Goal: Task Accomplishment & Management: Complete application form

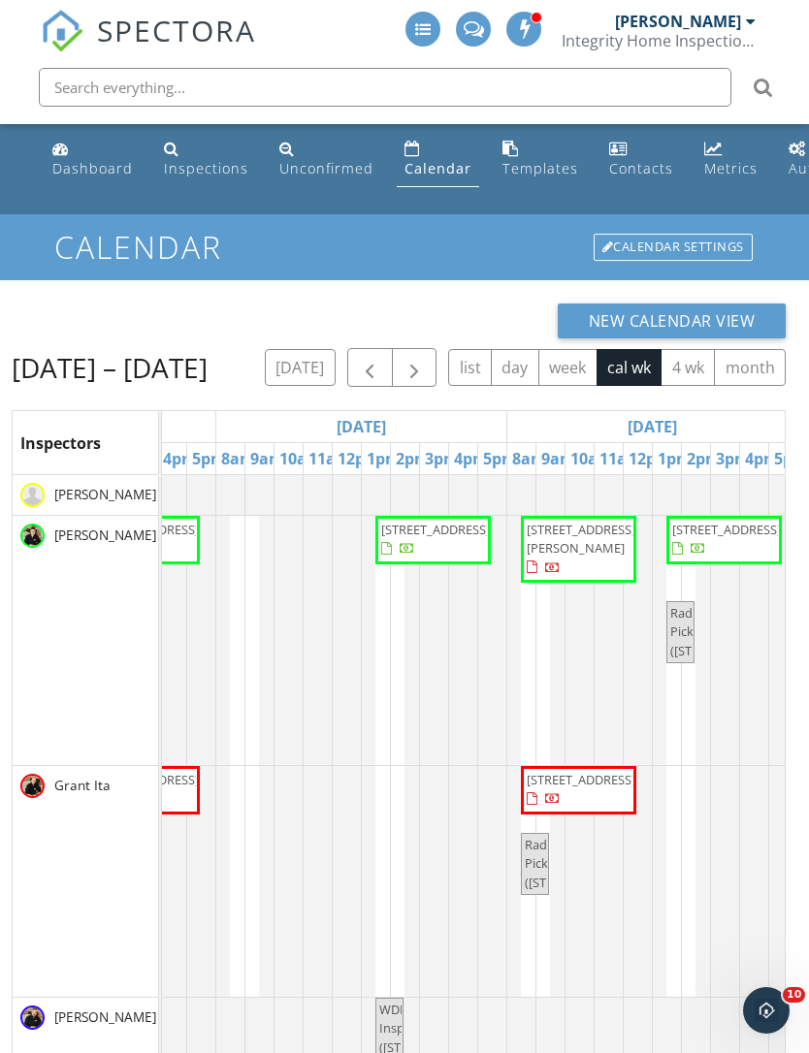
scroll to position [0, 526]
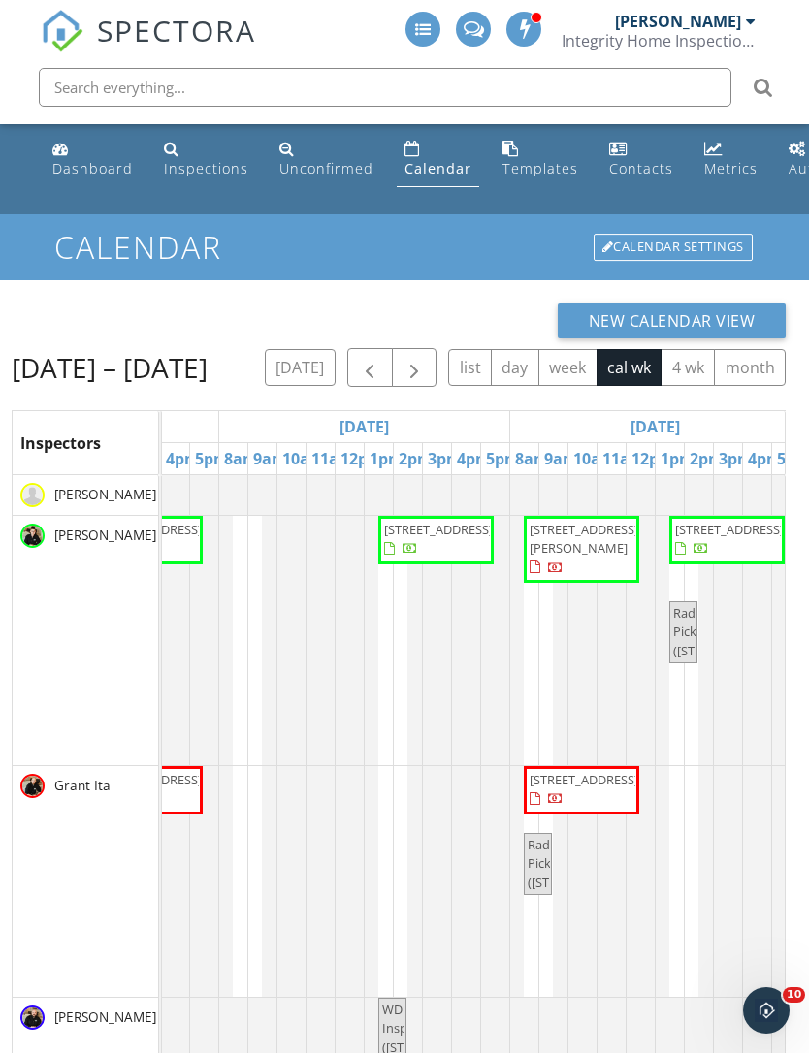
click at [383, 359] on button "button" at bounding box center [370, 368] width 46 height 40
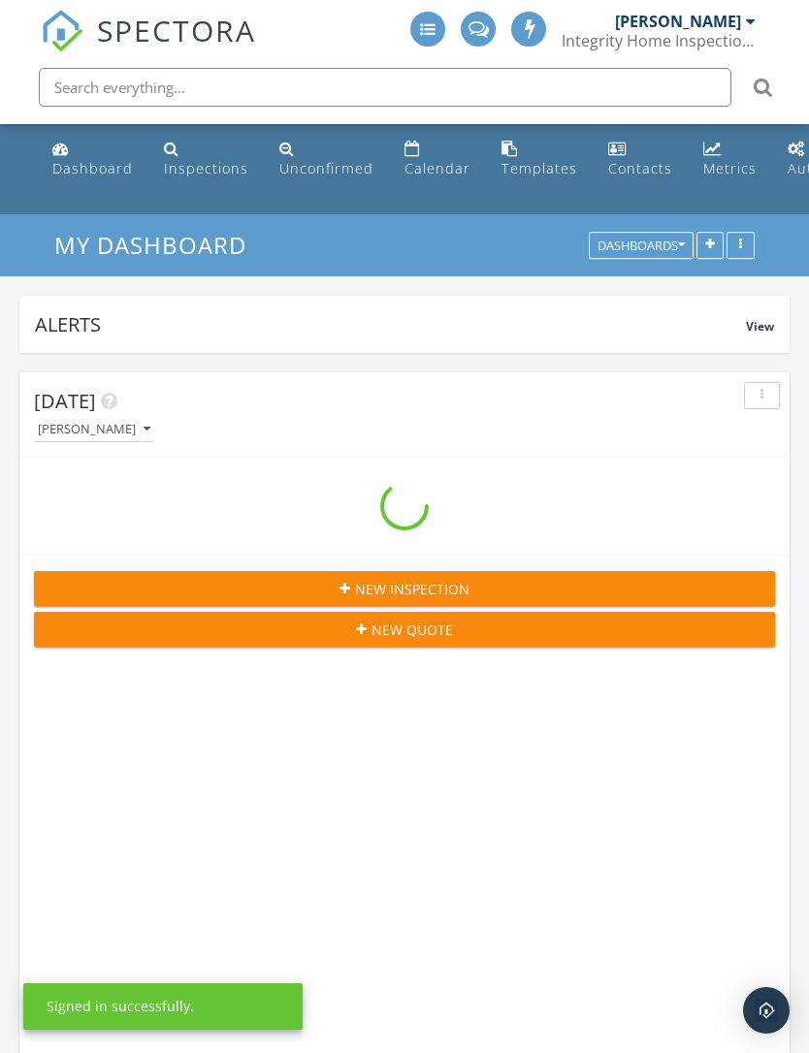
scroll to position [10, 10]
click at [144, 592] on div "New Inspection" at bounding box center [404, 589] width 710 height 20
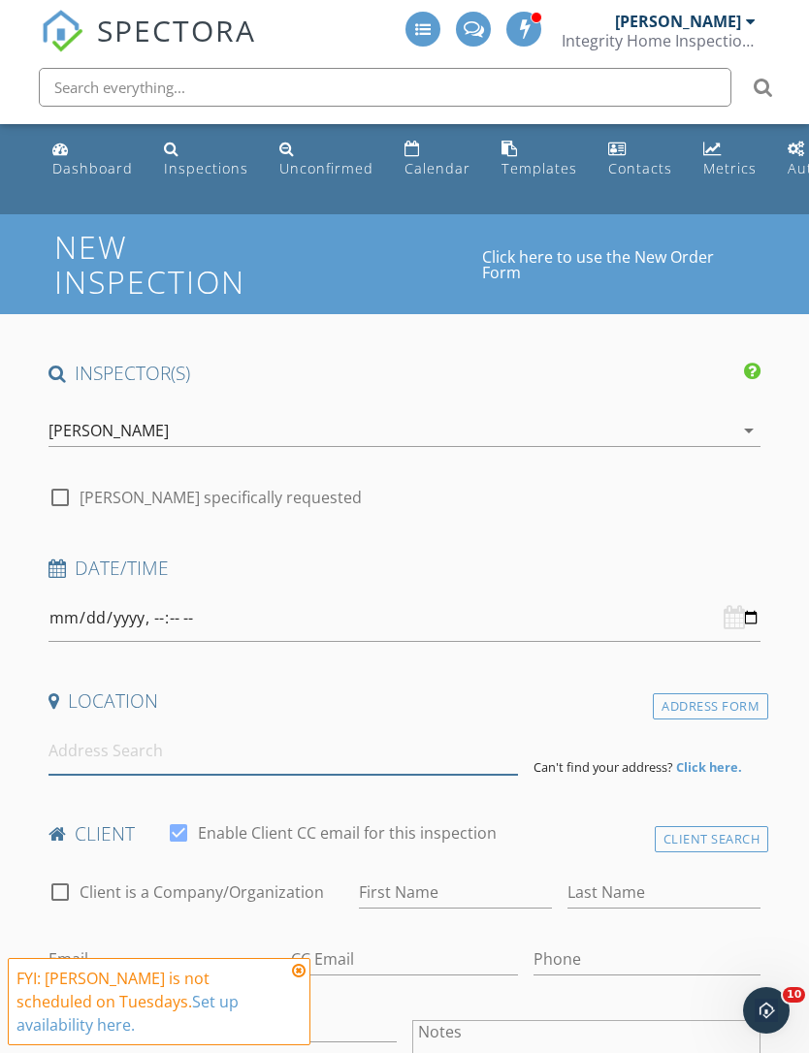
click at [98, 742] on input at bounding box center [282, 751] width 469 height 48
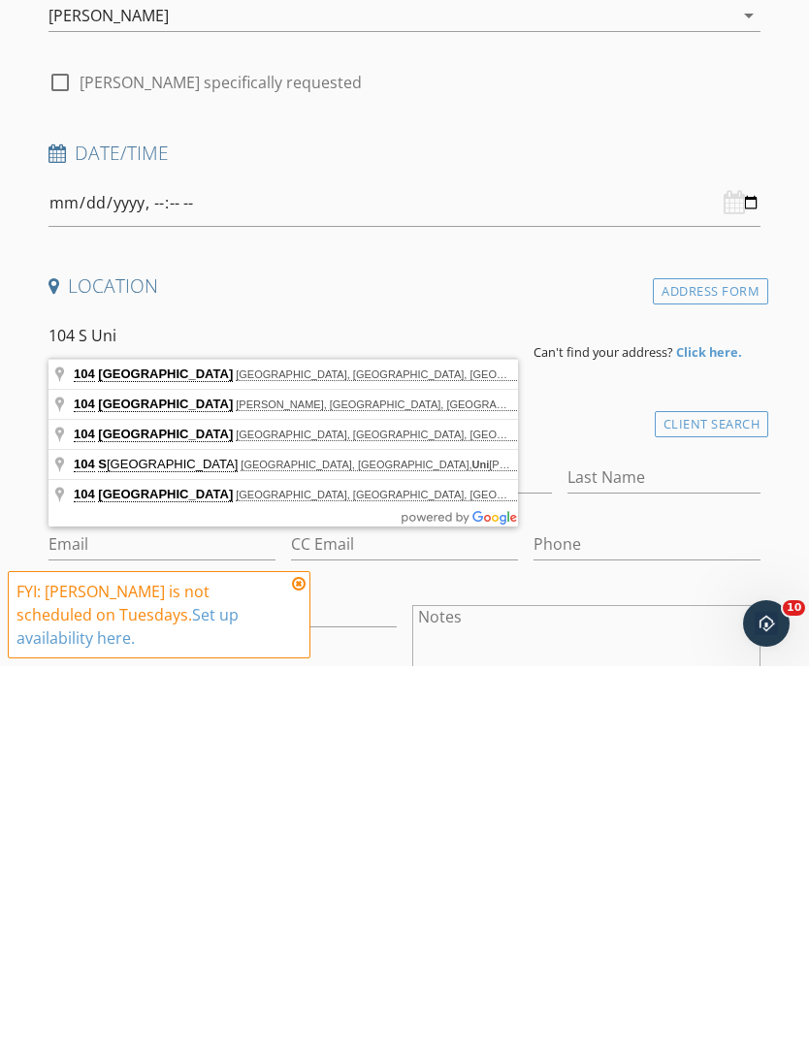
type input "104 South Union Avenue, Center Point, IA, USA"
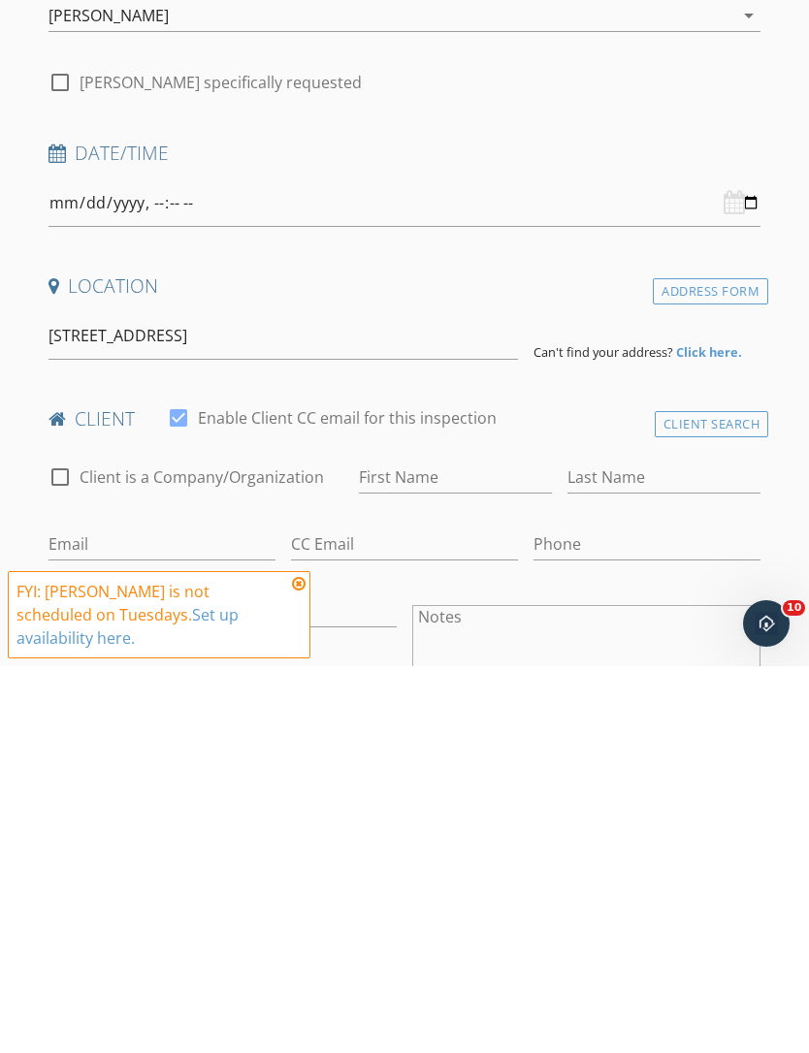
scroll to position [415, 0]
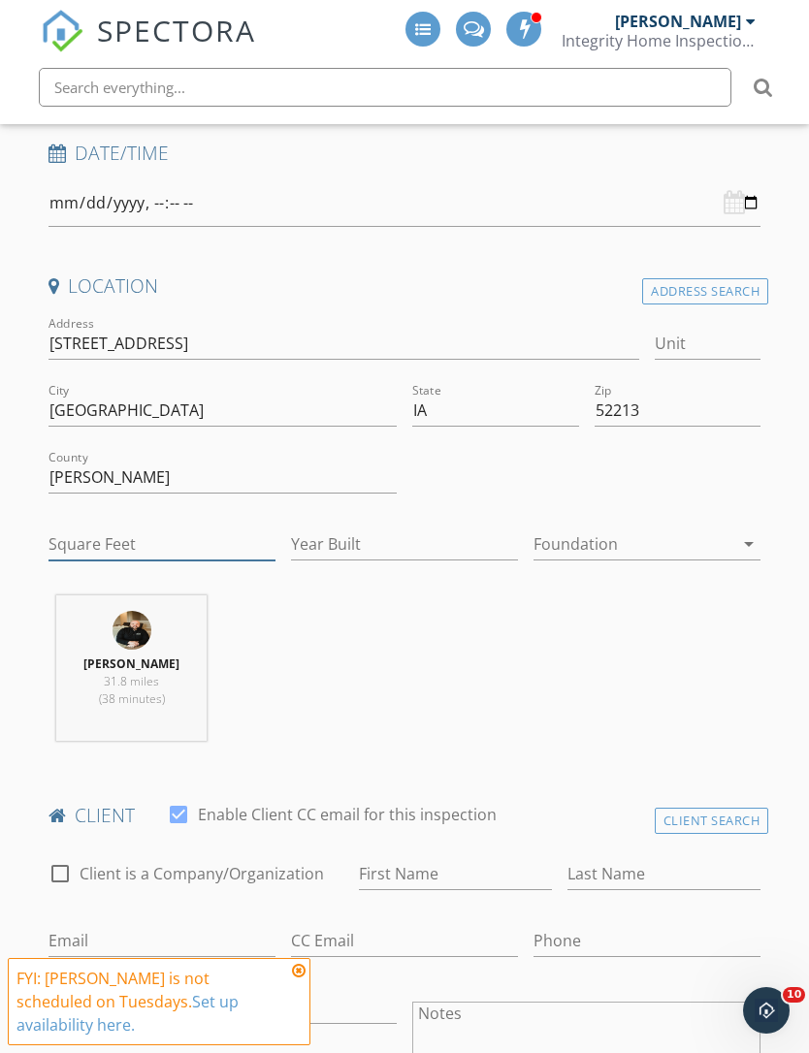
click at [78, 541] on input "Square Feet" at bounding box center [161, 544] width 227 height 32
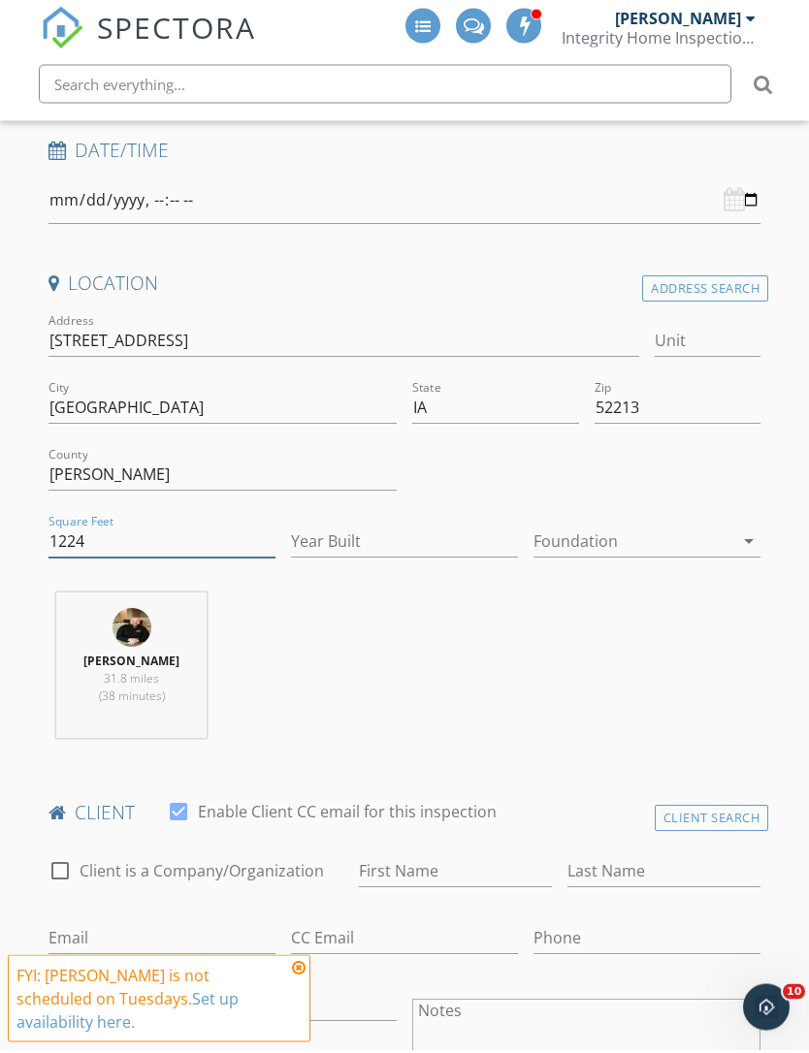
type input "1224"
click at [330, 551] on input "Year Built" at bounding box center [404, 545] width 227 height 32
type input "1910"
click at [663, 535] on div at bounding box center [633, 544] width 200 height 31
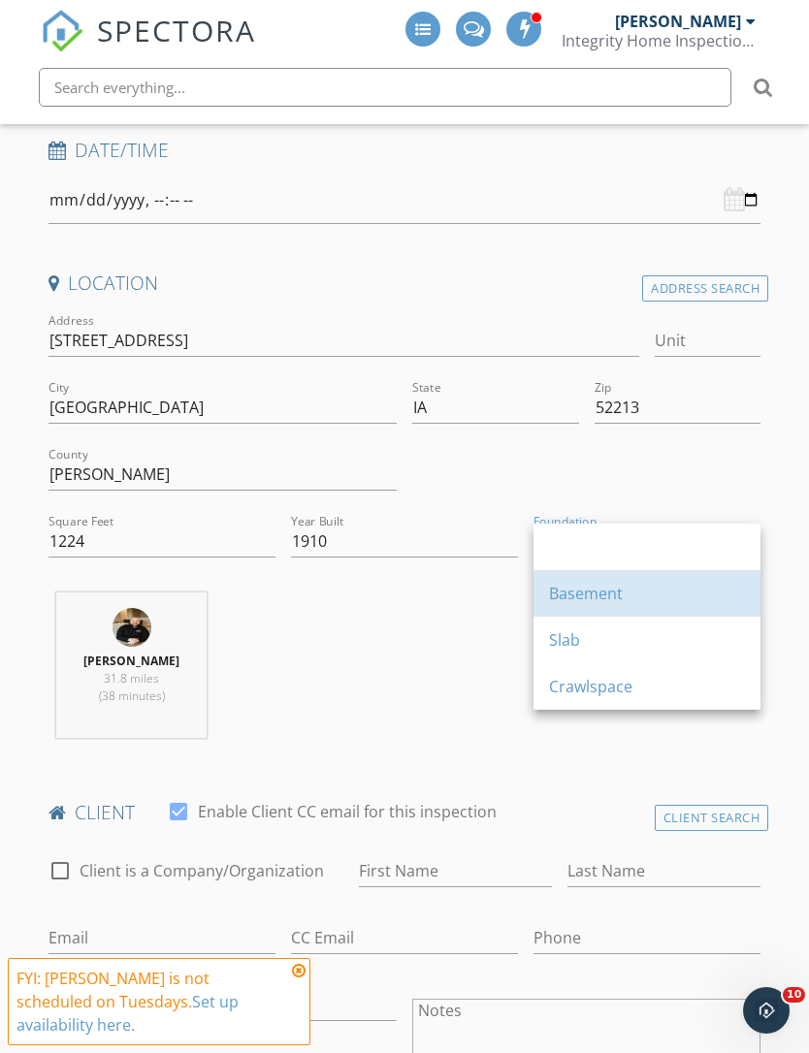
click at [614, 591] on div "Basement" at bounding box center [647, 593] width 196 height 23
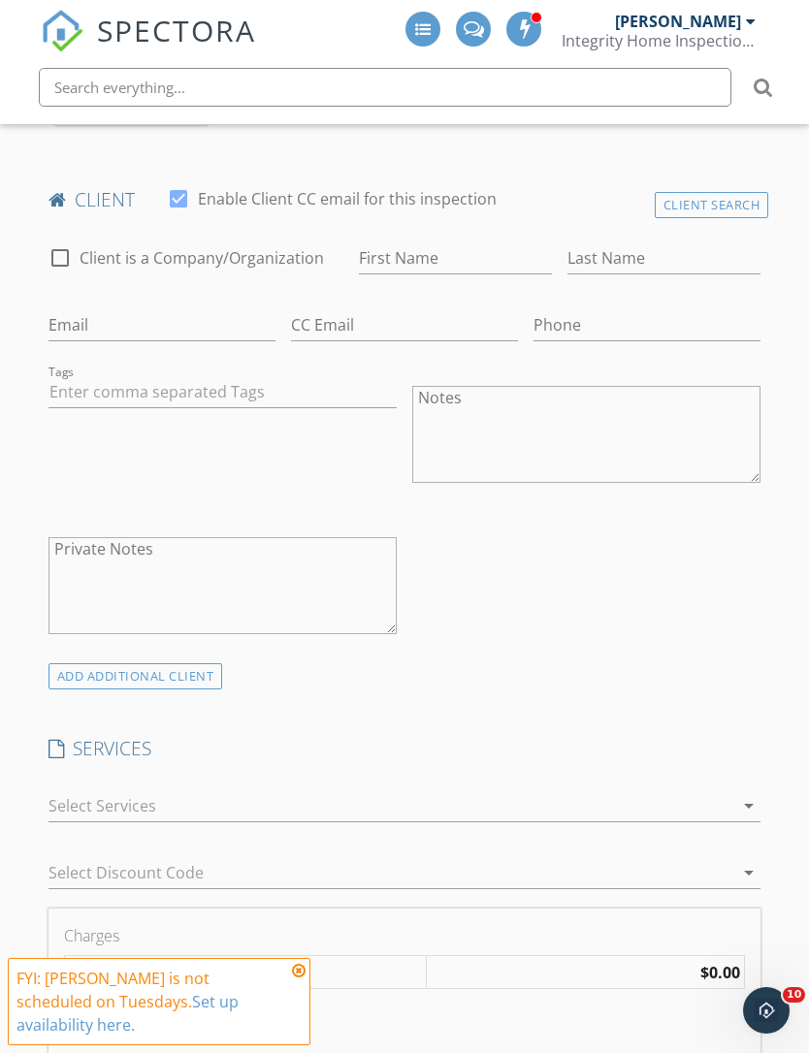
scroll to position [1051, 0]
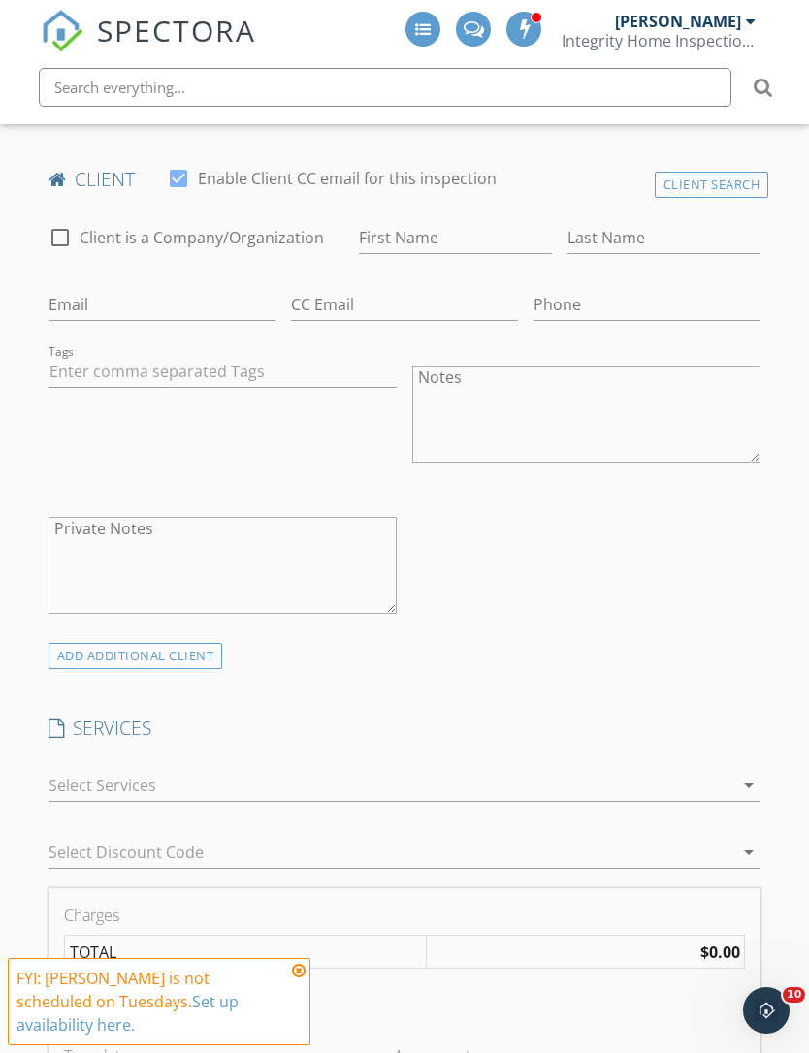
click at [81, 787] on div at bounding box center [391, 785] width 686 height 31
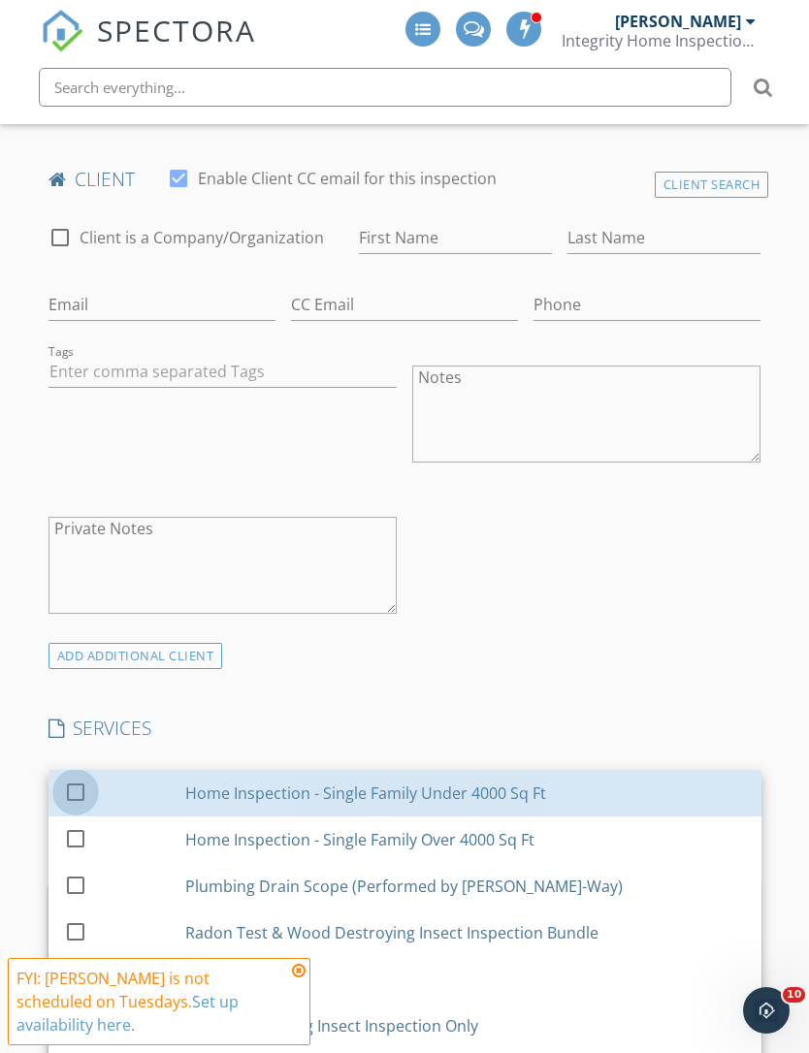
click at [64, 783] on div at bounding box center [75, 791] width 33 height 33
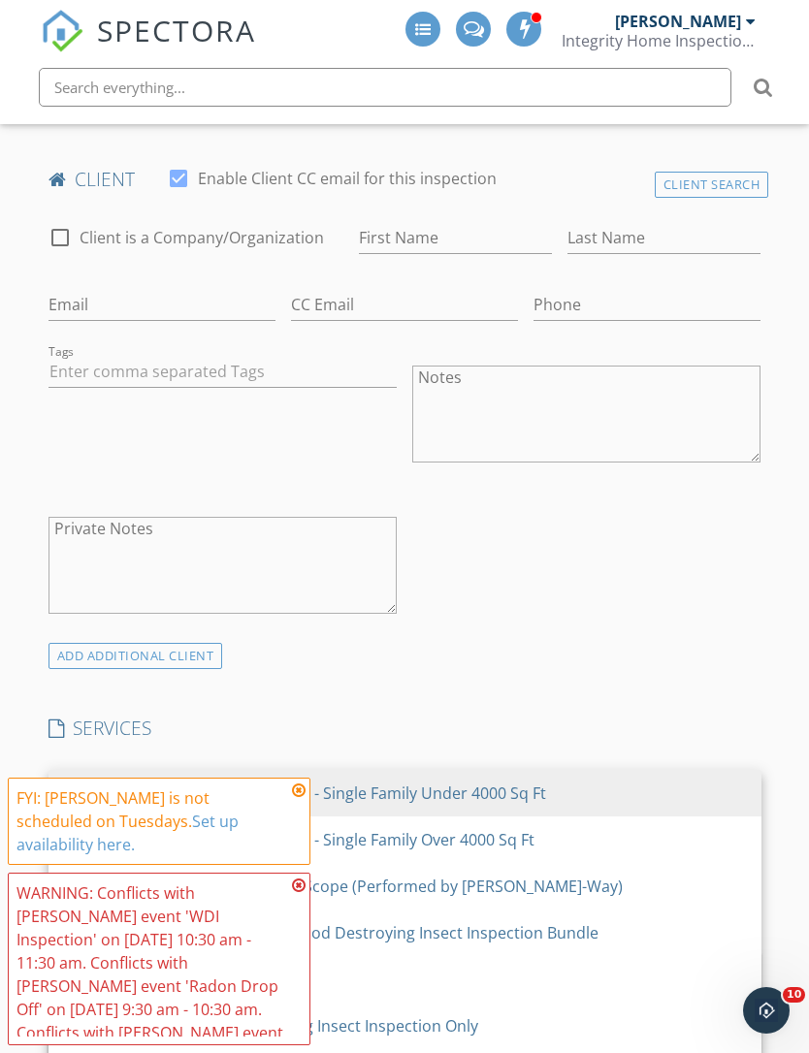
click at [626, 612] on div "check_box_outline_blank Client is a Company/Organization First Name Last Name E…" at bounding box center [405, 425] width 728 height 436
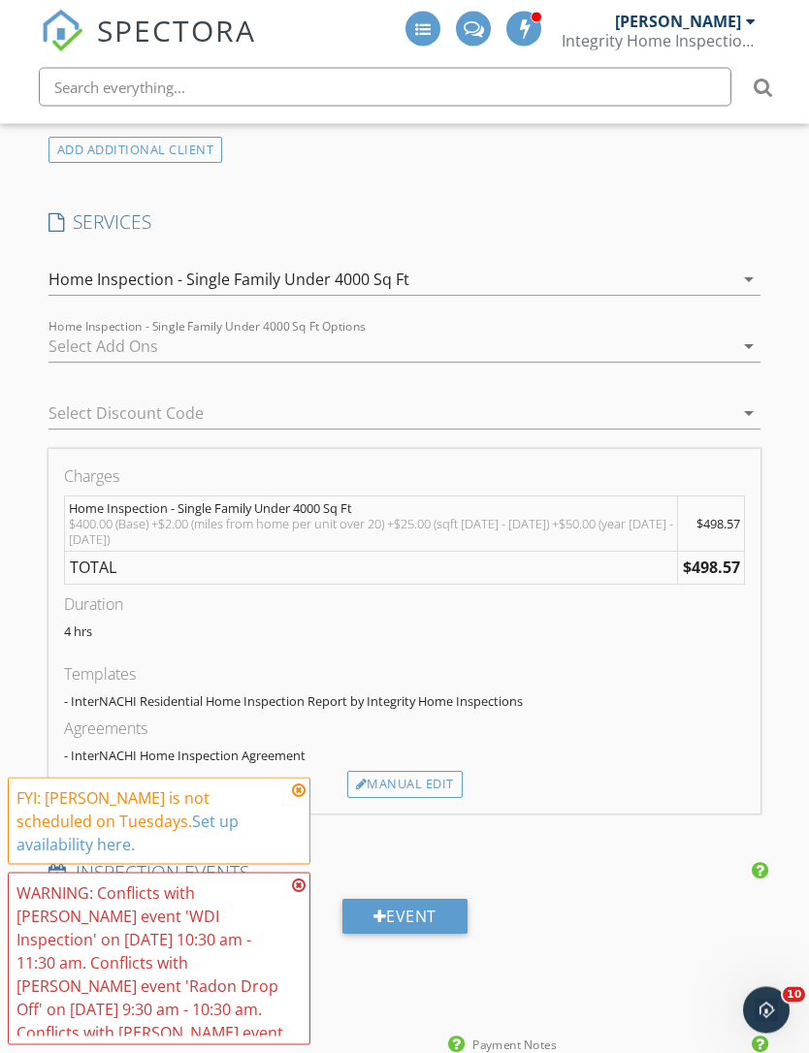
scroll to position [1583, 0]
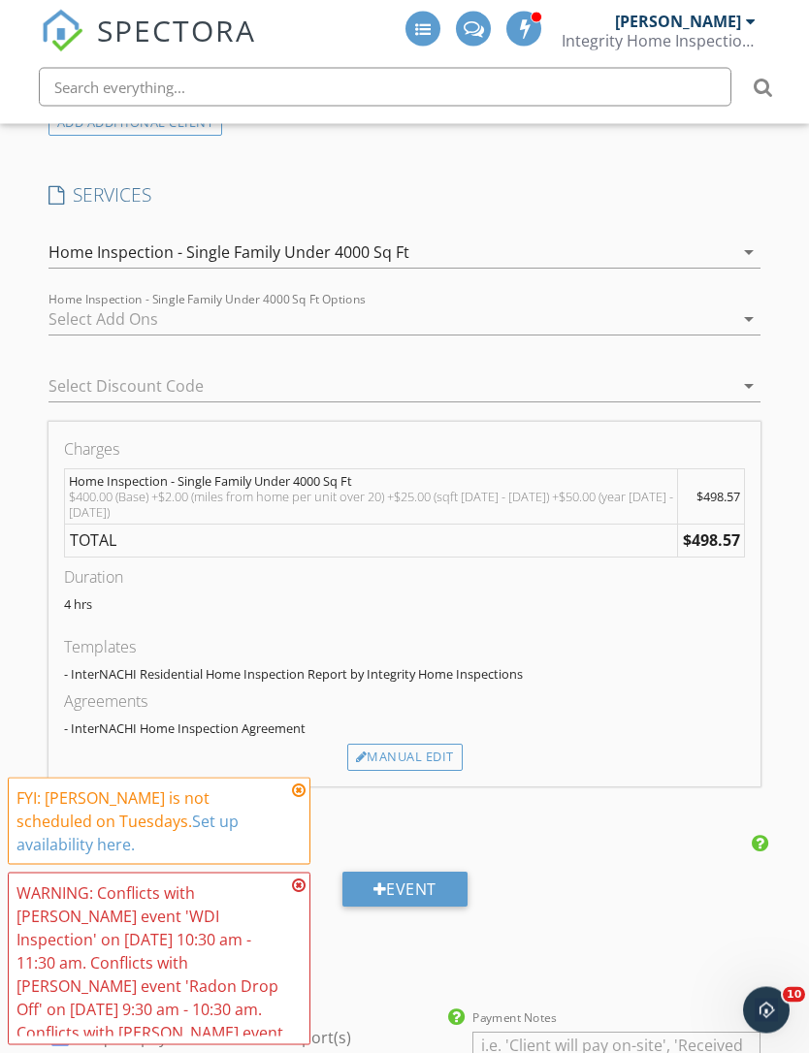
click at [295, 798] on icon at bounding box center [299, 791] width 14 height 16
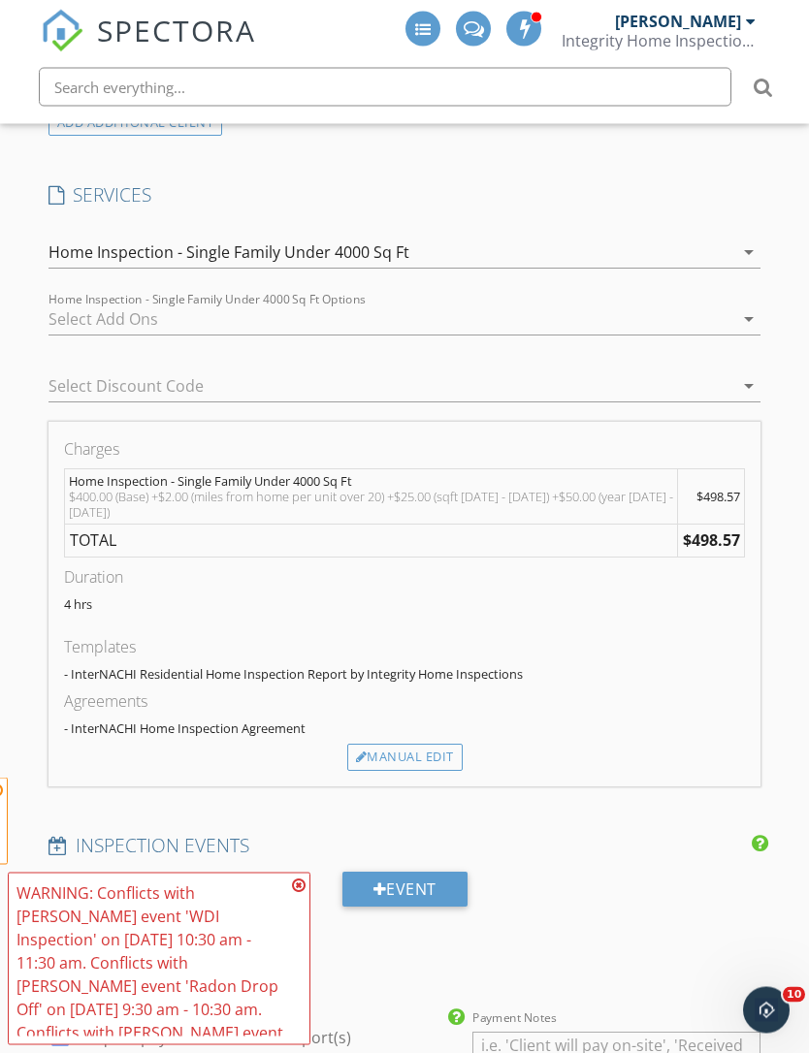
scroll to position [1584, 0]
click at [296, 893] on icon at bounding box center [299, 886] width 14 height 16
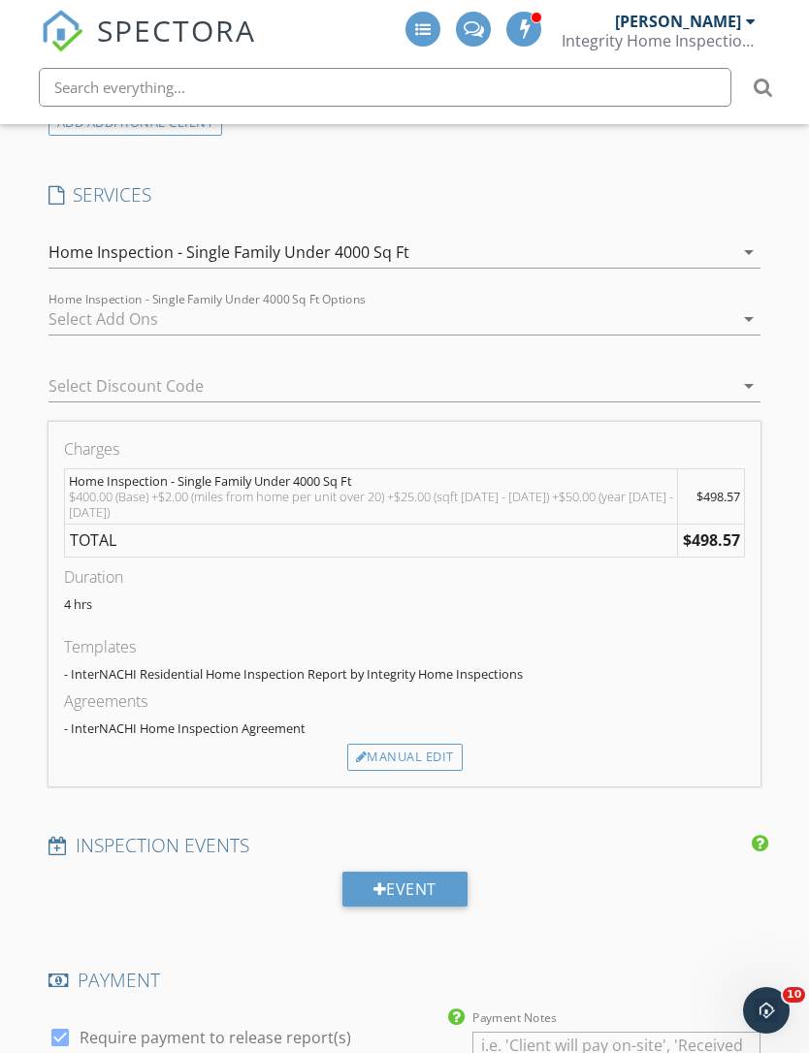
click at [84, 320] on div at bounding box center [391, 319] width 686 height 31
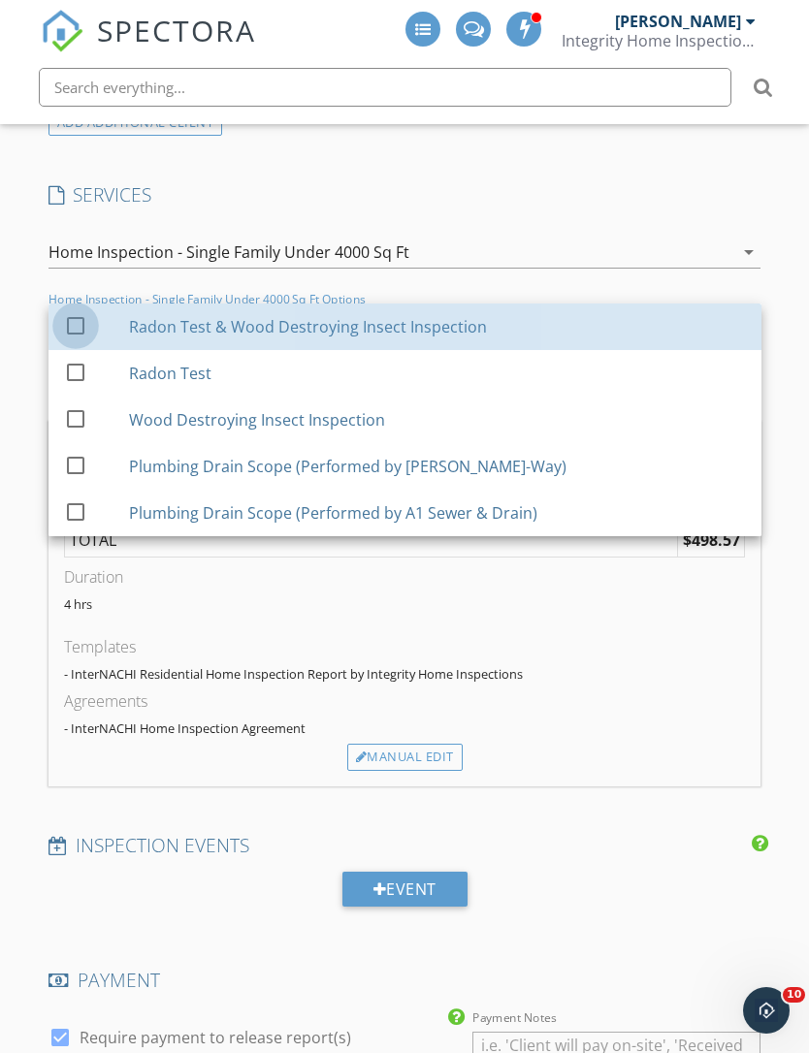
click at [76, 322] on div at bounding box center [75, 324] width 33 height 33
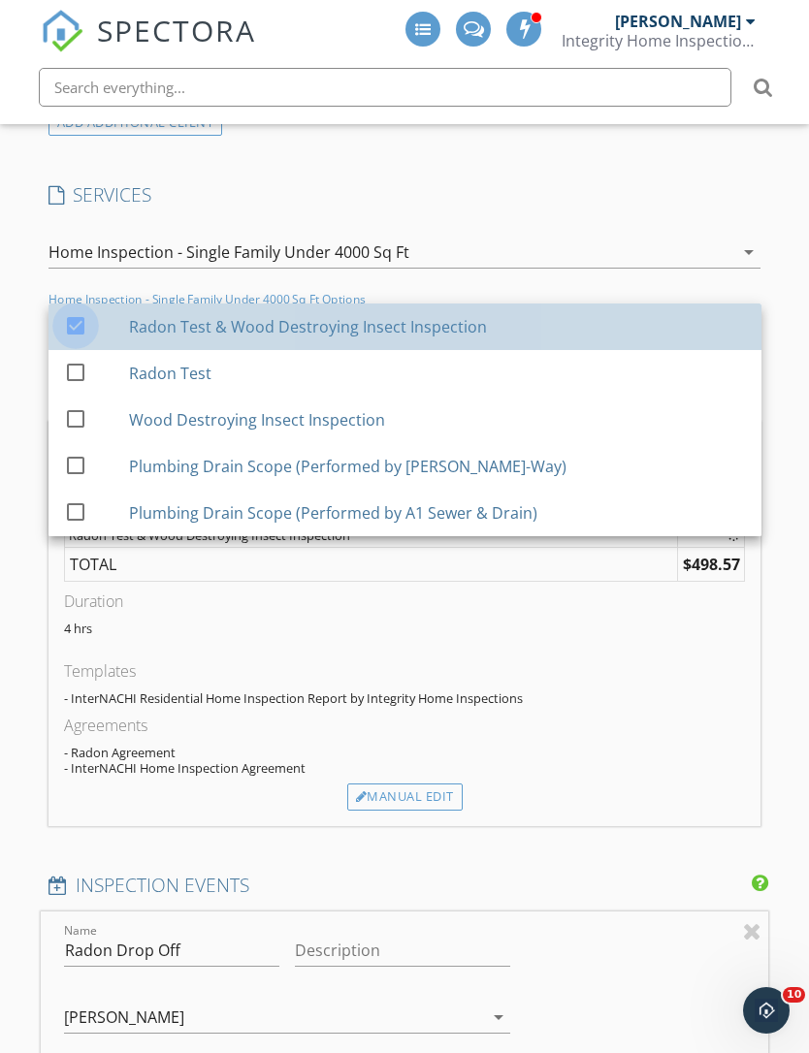
type input "[DATE]T08:30"
type input "[DATE]T09:30"
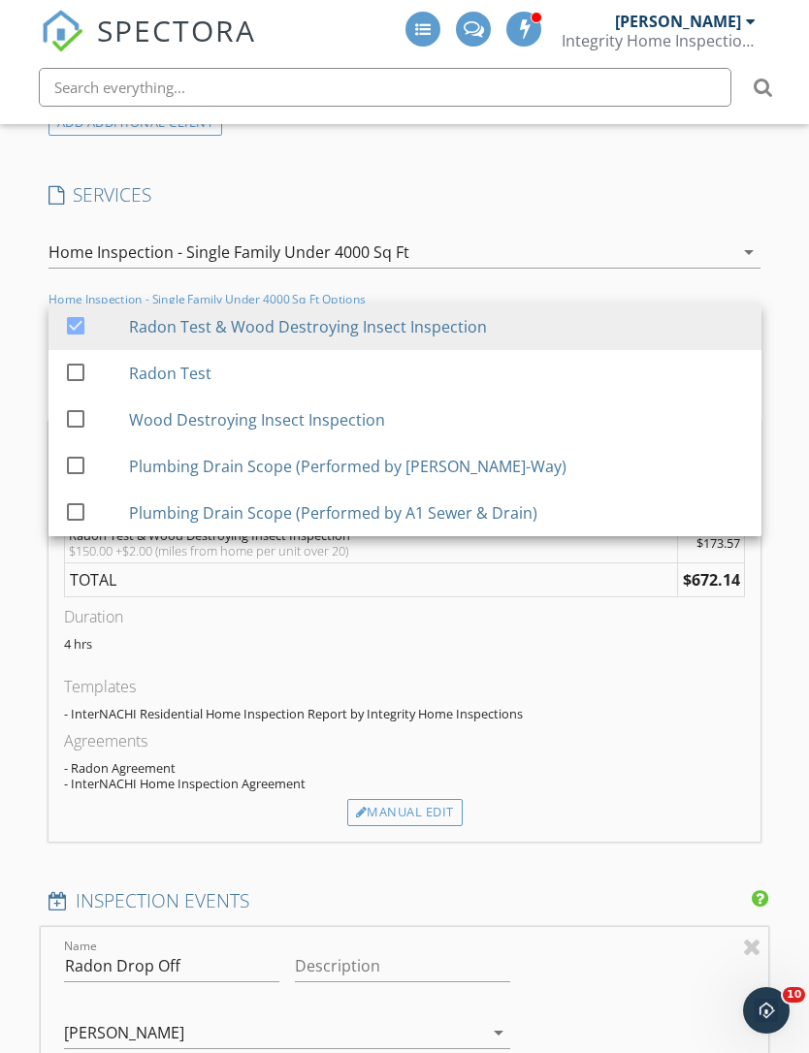
click at [646, 710] on div "- InterNACHI Residential Home Inspection Report by Integrity Home Inspections" at bounding box center [405, 714] width 682 height 16
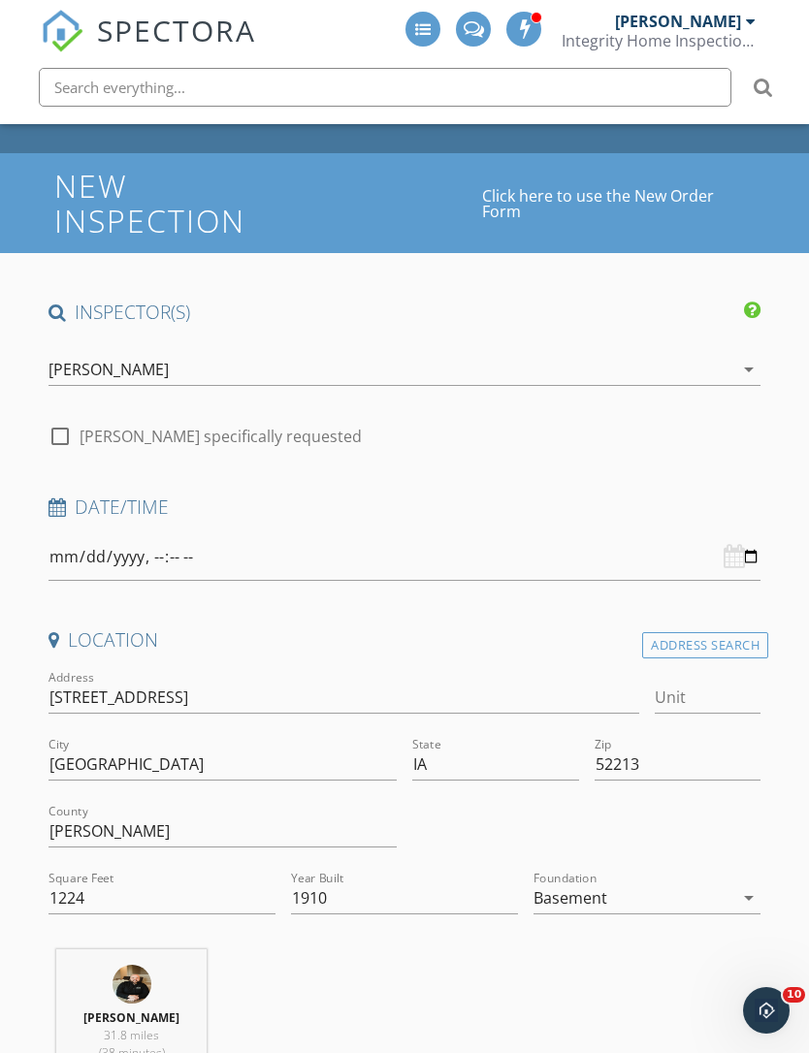
scroll to position [0, 0]
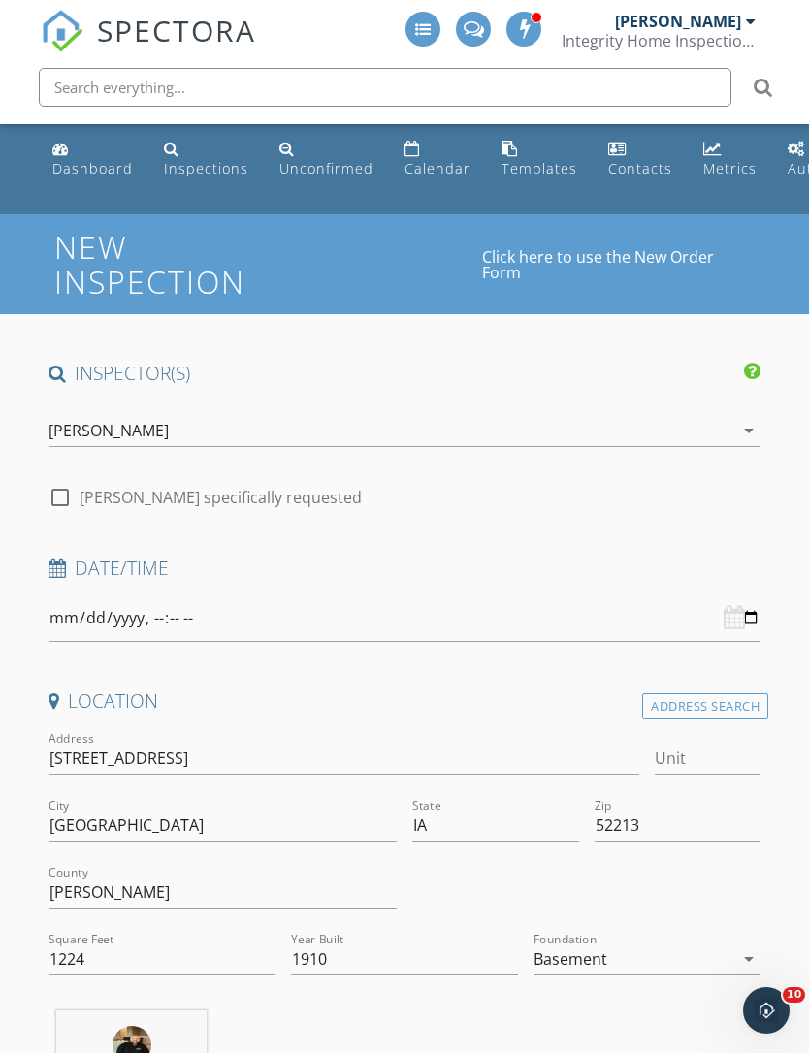
click at [424, 166] on div "Calendar" at bounding box center [437, 168] width 66 height 18
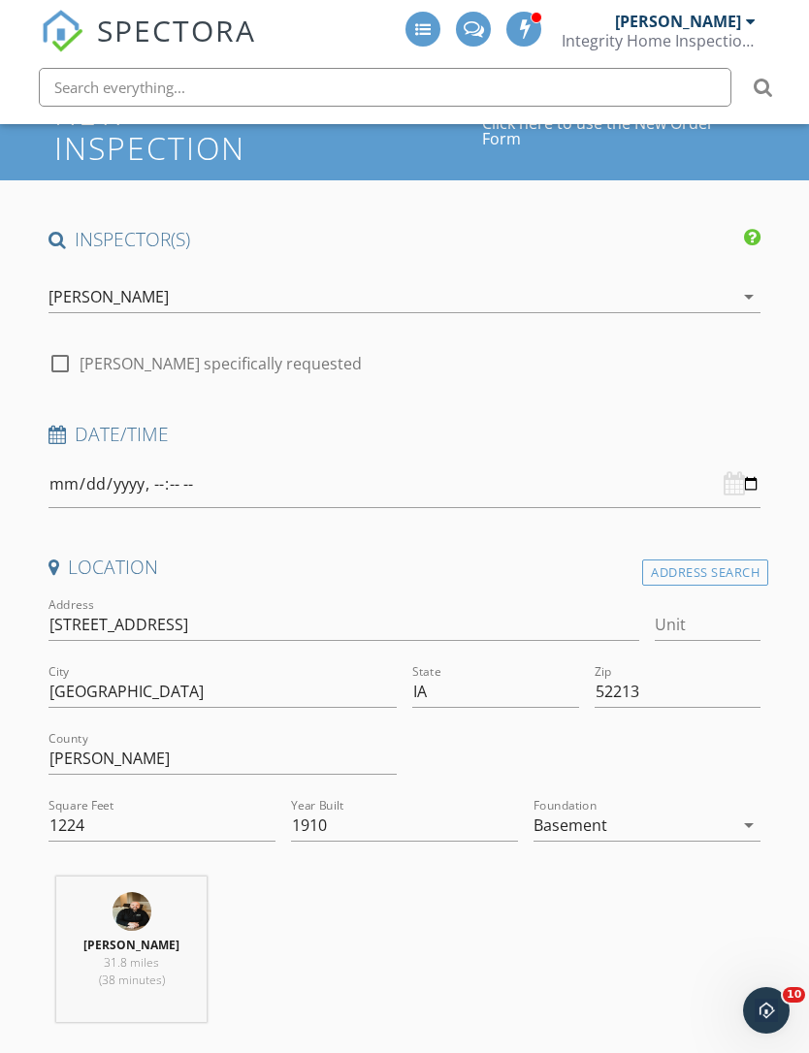
scroll to position [144, 0]
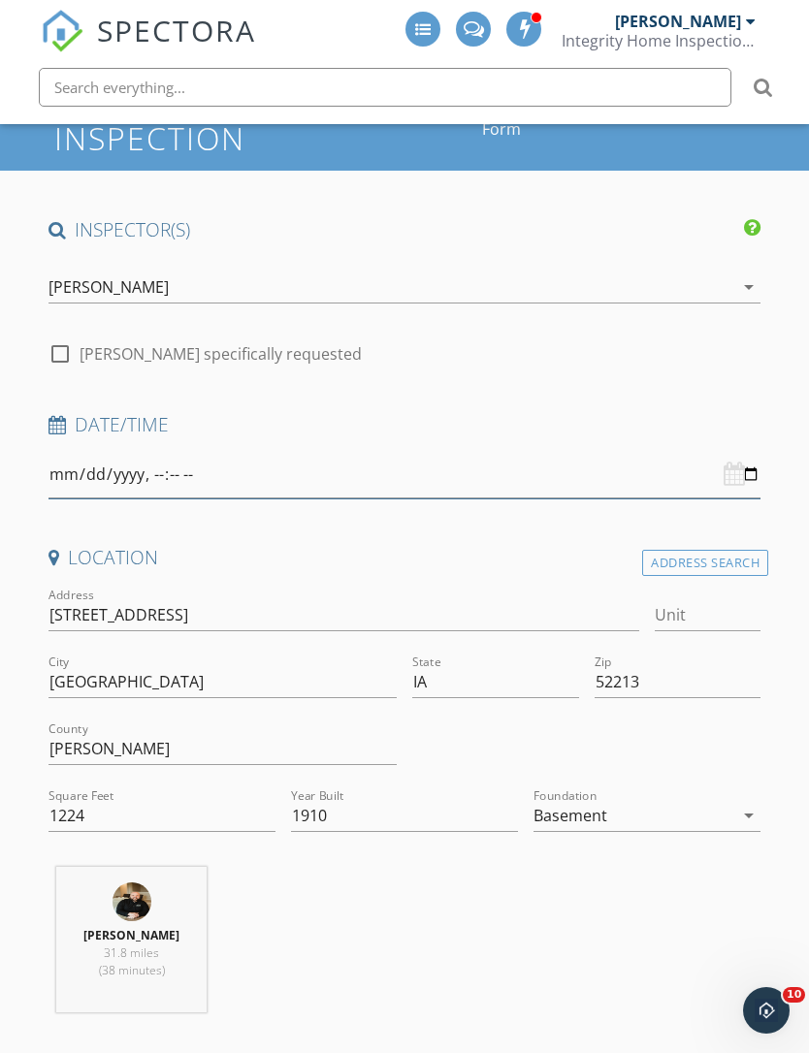
click at [516, 466] on input "datetime-local" at bounding box center [404, 475] width 713 height 48
type input "[DATE]T08:30"
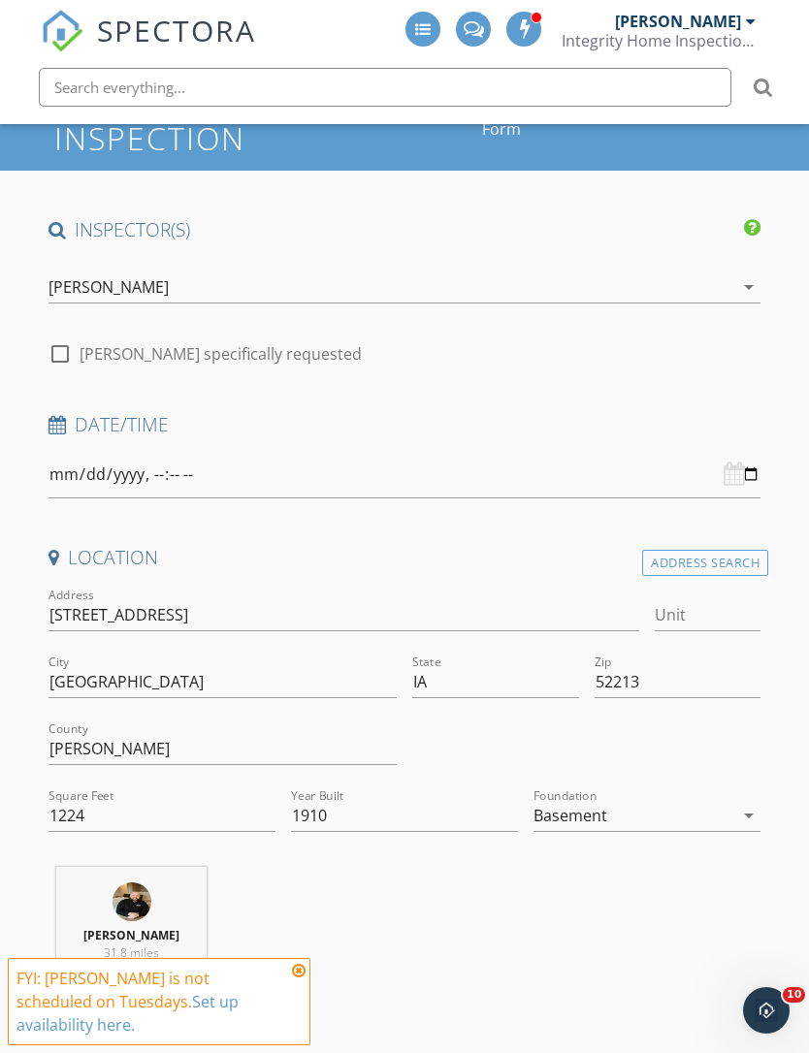
click at [92, 289] on div "[PERSON_NAME]" at bounding box center [108, 286] width 120 height 17
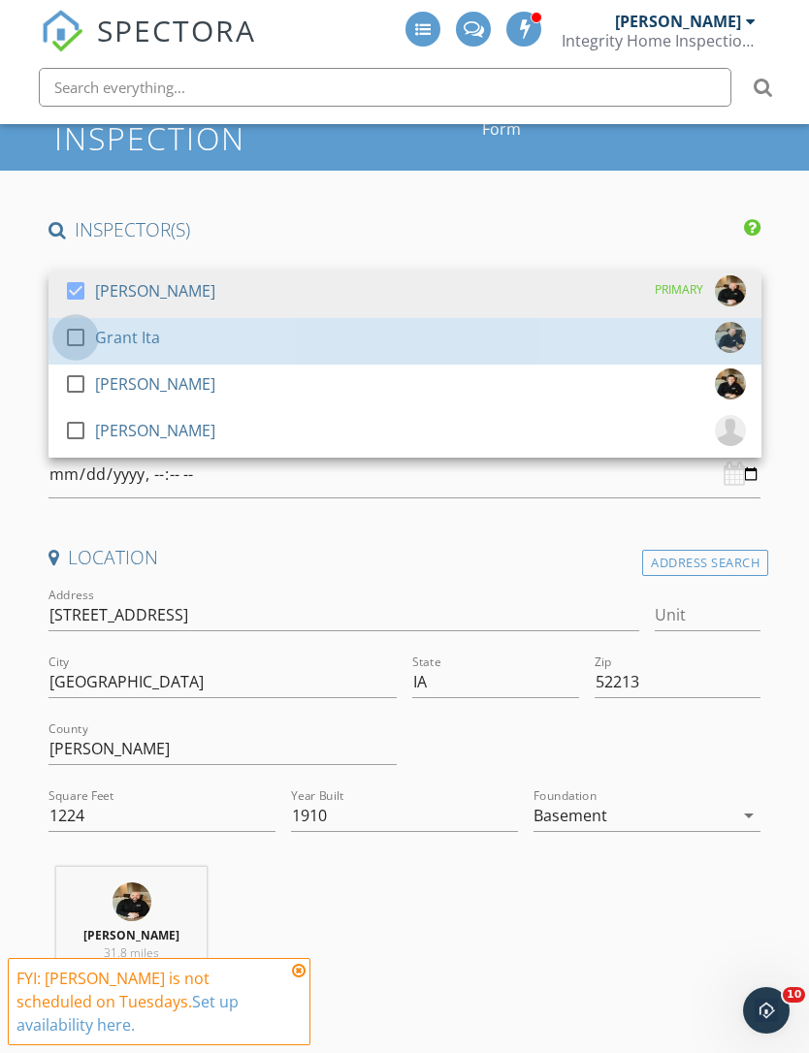
click at [70, 336] on div at bounding box center [75, 337] width 33 height 33
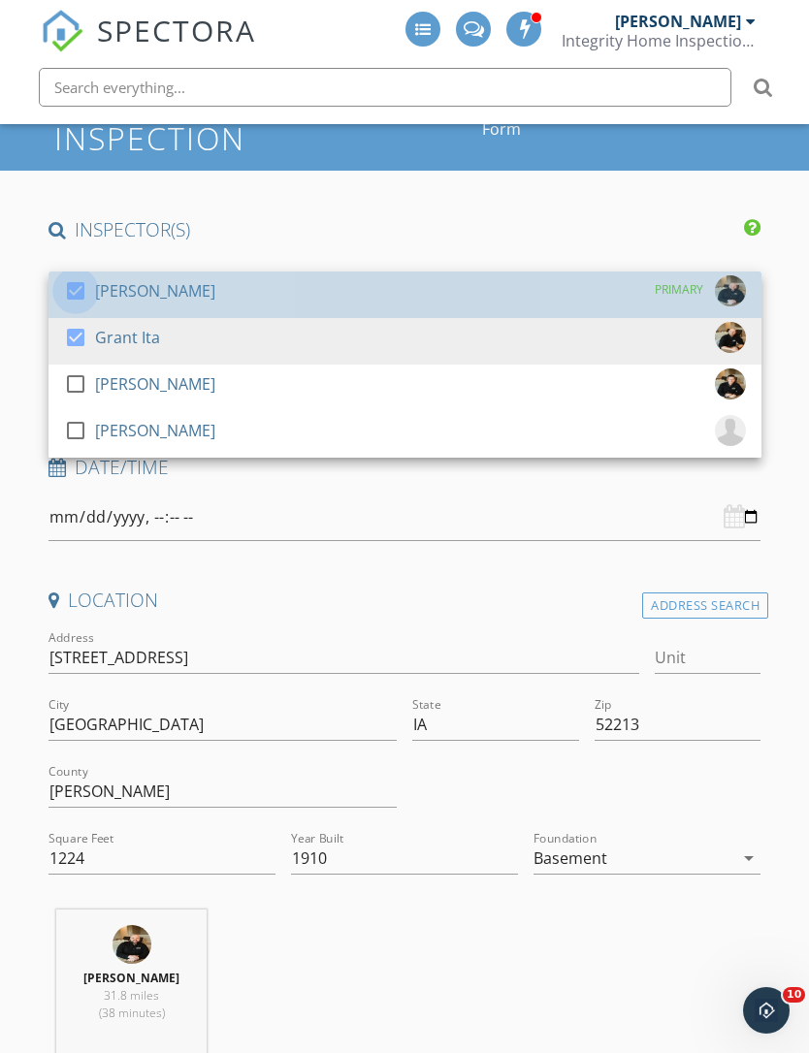
click at [67, 282] on div at bounding box center [75, 290] width 33 height 33
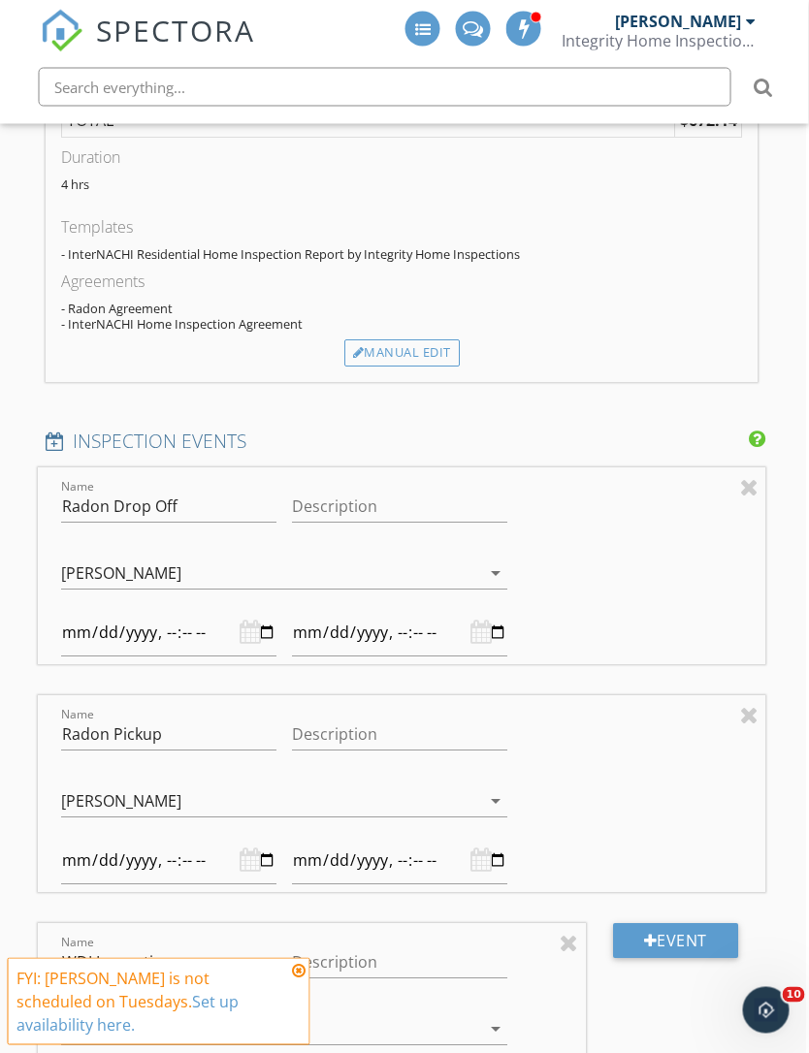
scroll to position [2062, 2]
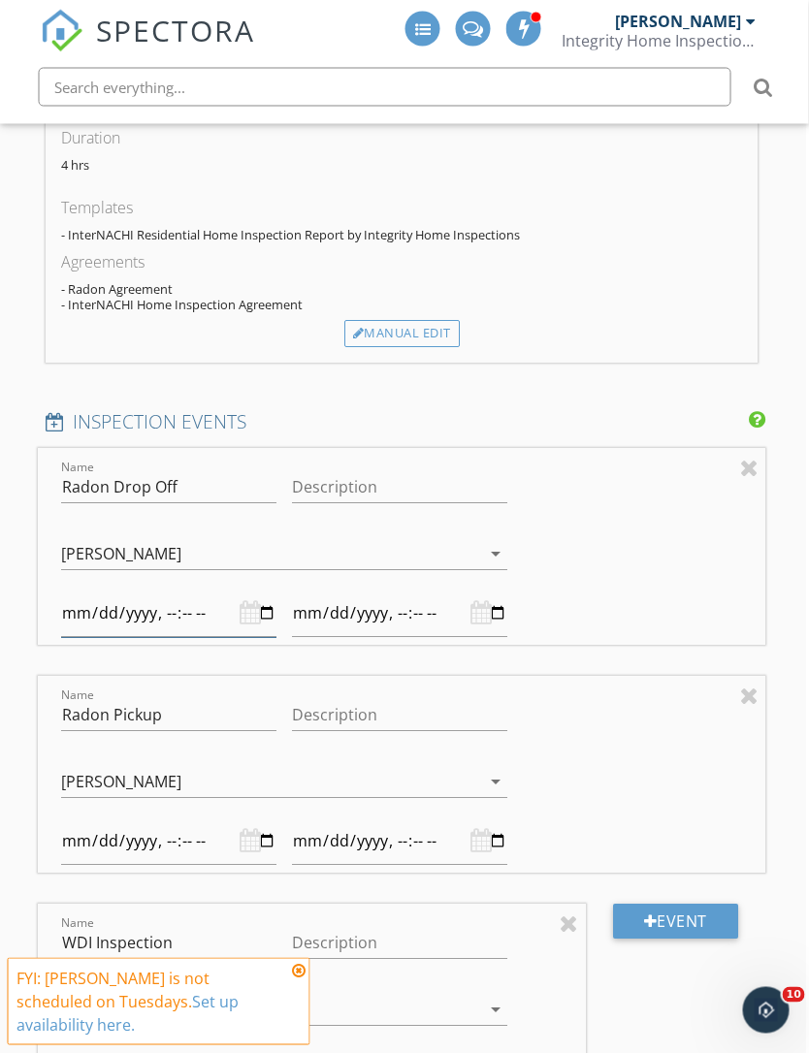
click at [96, 600] on input "datetime-local" at bounding box center [169, 615] width 215 height 48
type input "2025-10-03T08:30"
type input "2025-10-03T09:30"
type input "2025-10-03T10:30"
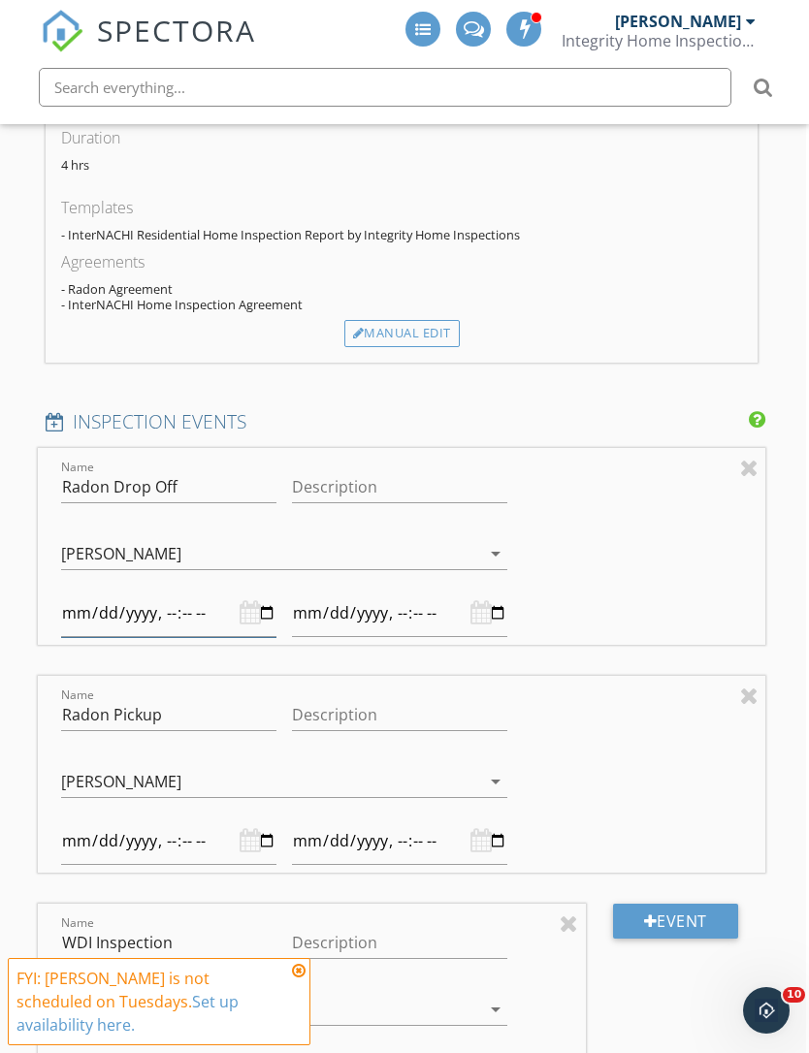
type input "2025-10-03T11:30"
type input "2025-10-03T10:31"
type input "2025-10-03T11:31"
type input "2025-10-03T10:30"
type input "2025-10-03T11:30"
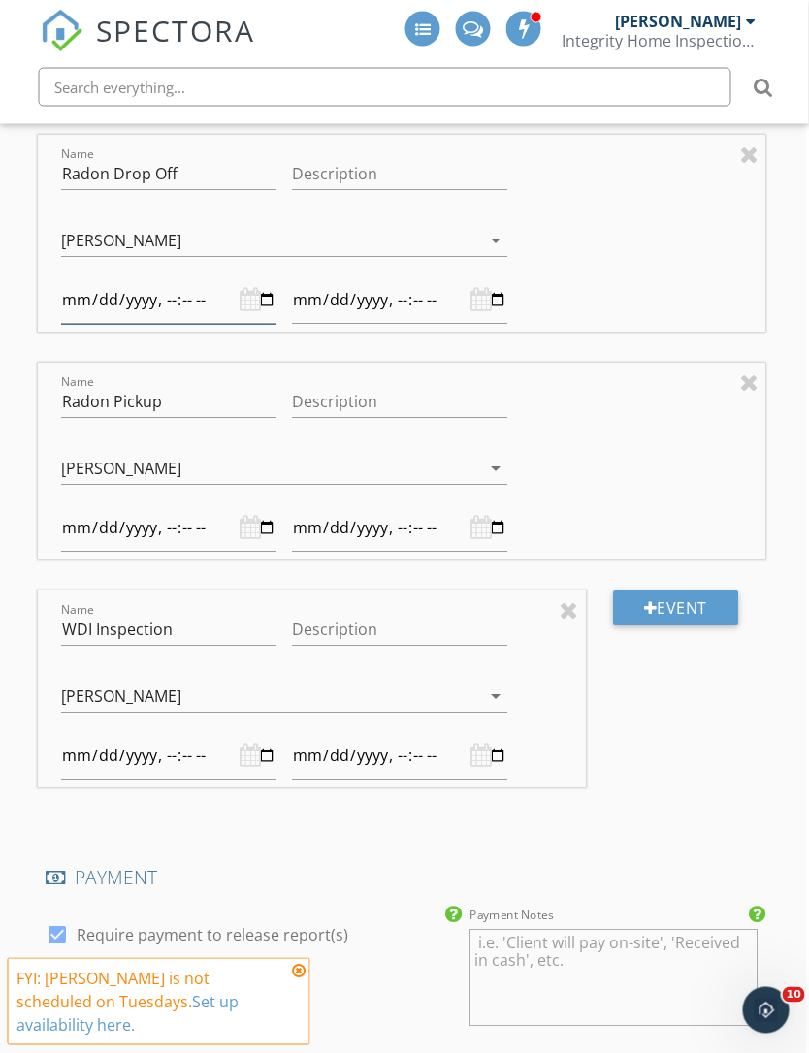
scroll to position [2376, 3]
click at [84, 761] on input "datetime-local" at bounding box center [168, 757] width 215 height 48
type input "2025-10-03T08:30"
type input "2025-10-03T09:30"
type input "2025-10-03T10:30"
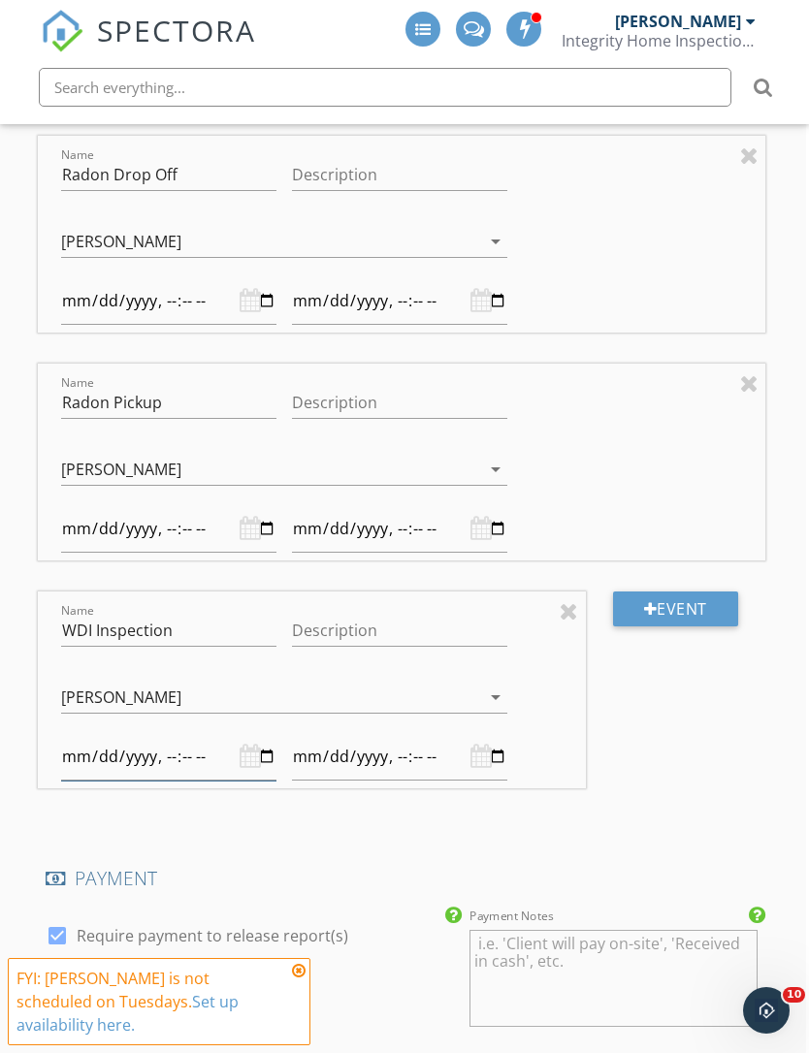
type input "2025-10-03T11:30"
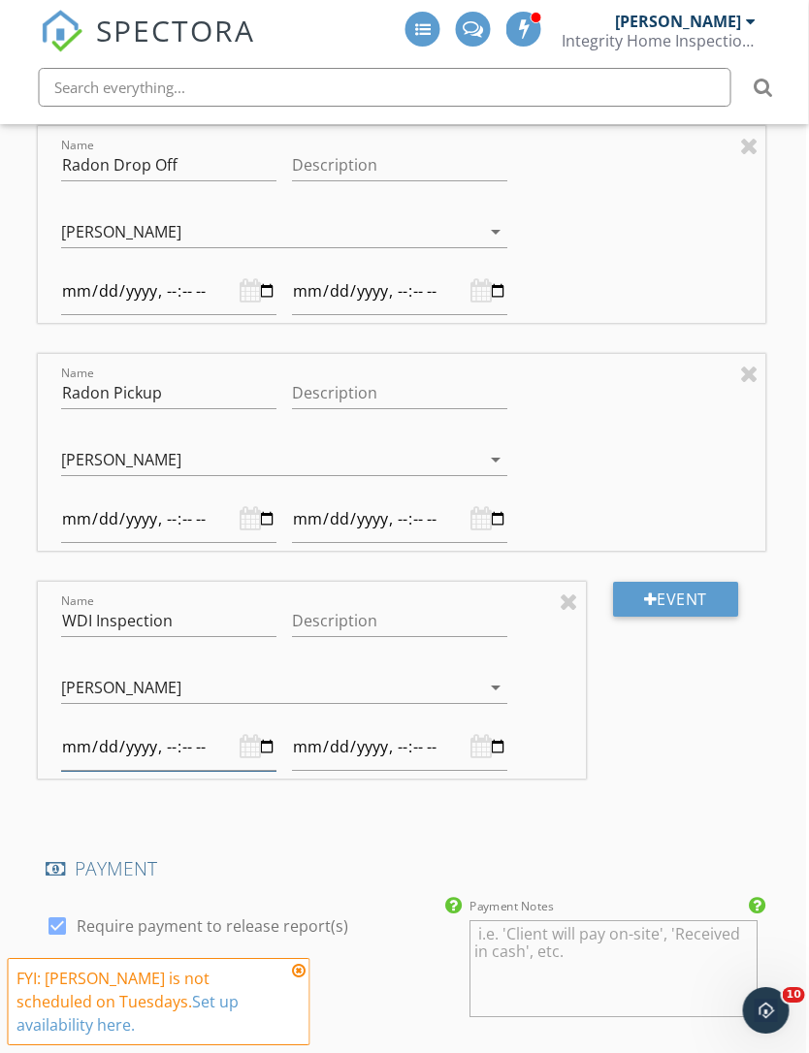
scroll to position [2384, 3]
click at [101, 471] on div "Josh Redenbaugh arrow_drop_down" at bounding box center [284, 461] width 446 height 32
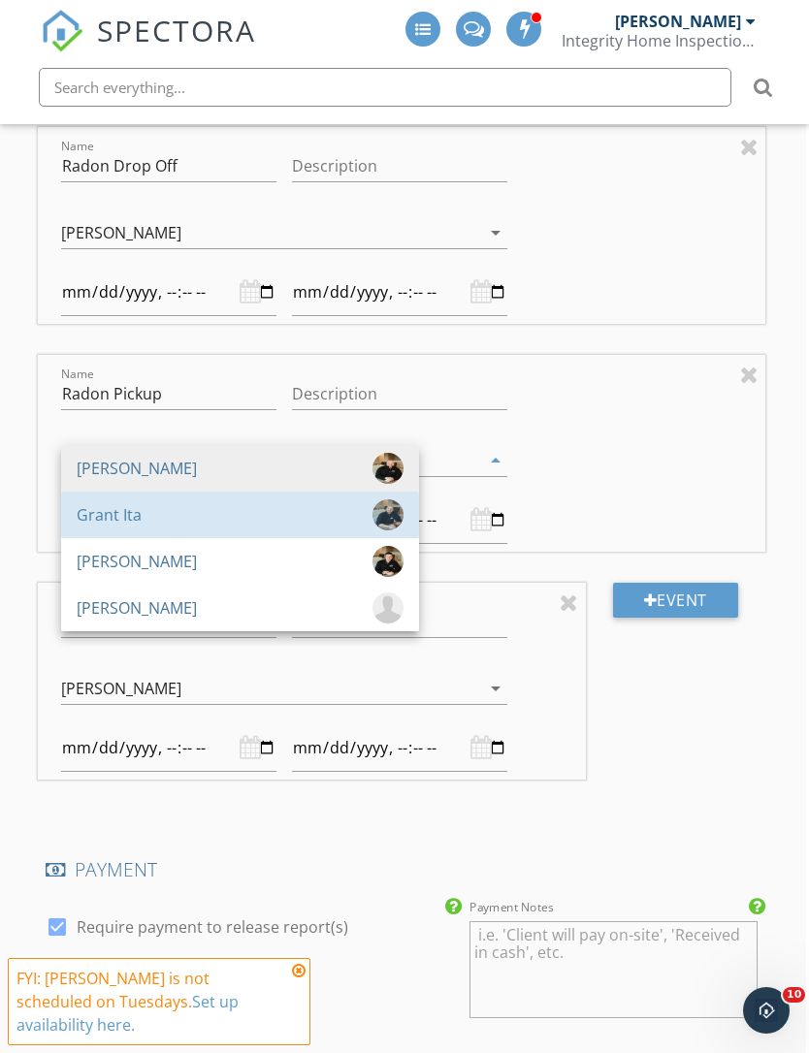
click at [88, 513] on div "Grant Ita" at bounding box center [109, 514] width 65 height 31
type input "2025-09-30T08:30"
type input "2025-09-30T09:30"
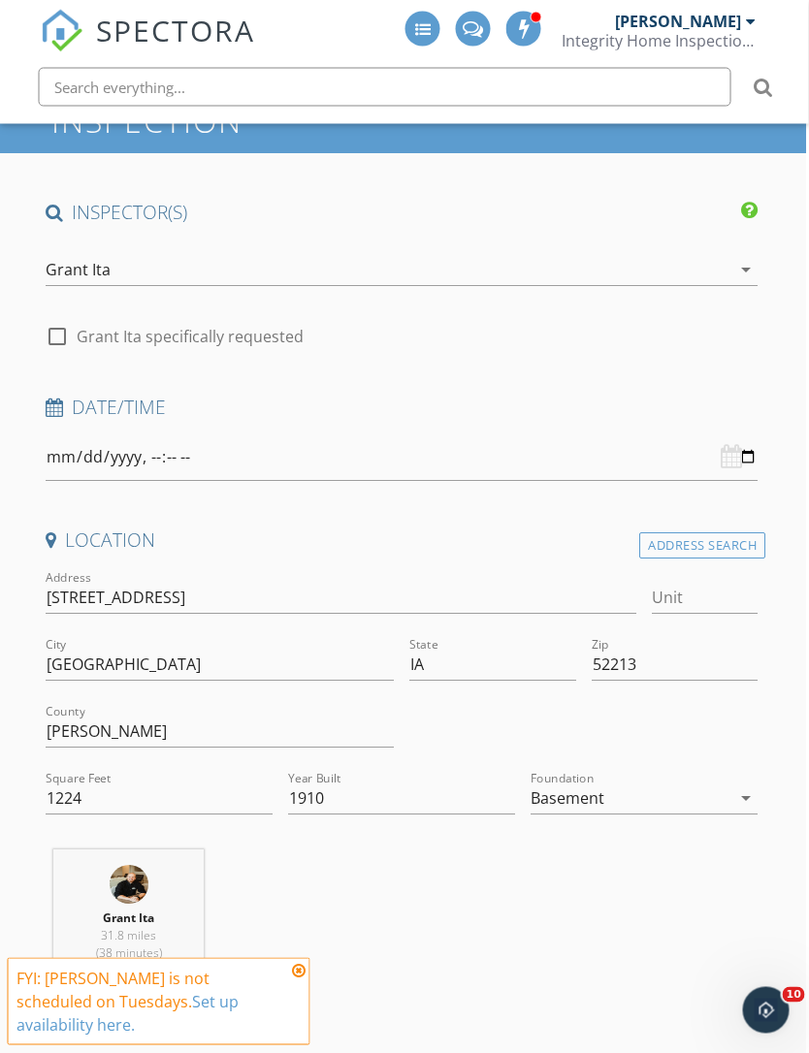
scroll to position [0, 2]
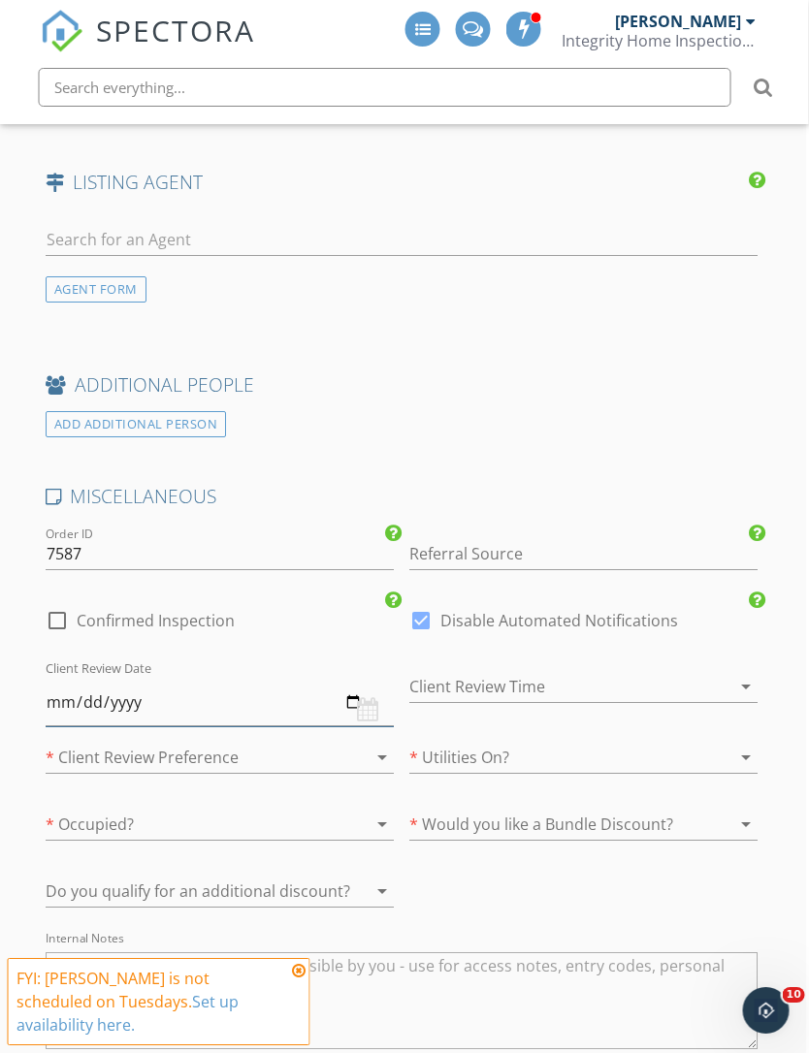
click at [135, 699] on input "date" at bounding box center [221, 703] width 348 height 48
type input "2025-10-07"
click at [597, 674] on div at bounding box center [556, 686] width 294 height 31
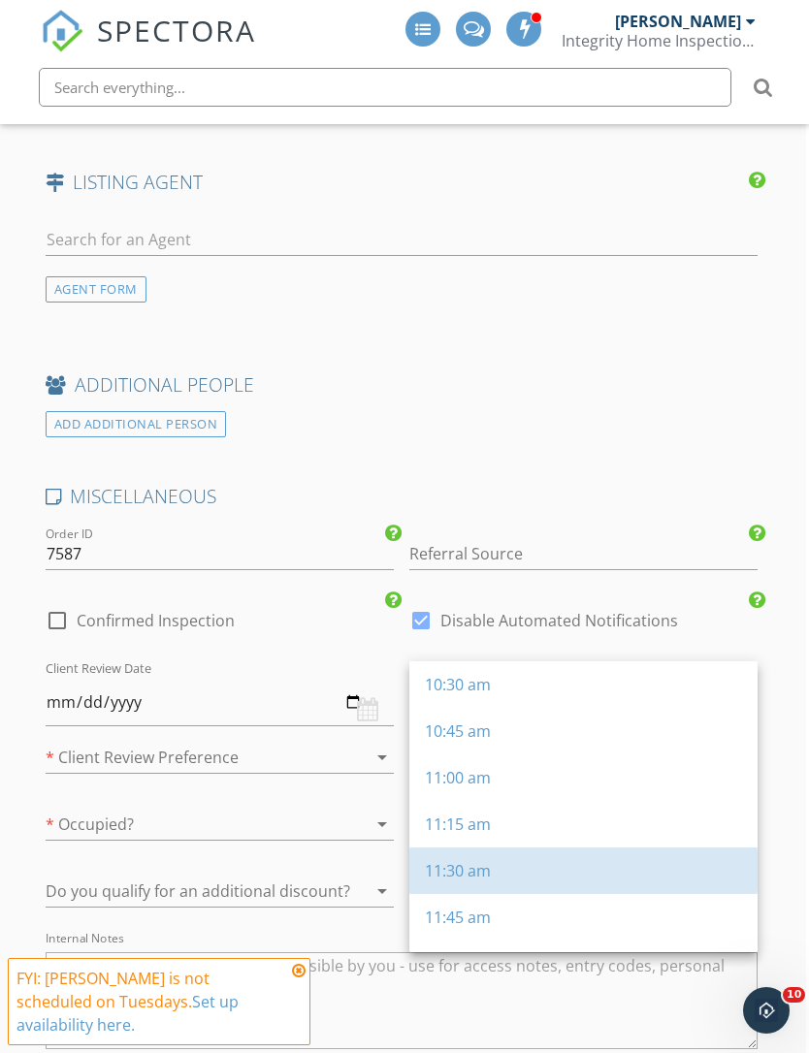
click at [504, 862] on div "11:30 am" at bounding box center [583, 870] width 317 height 23
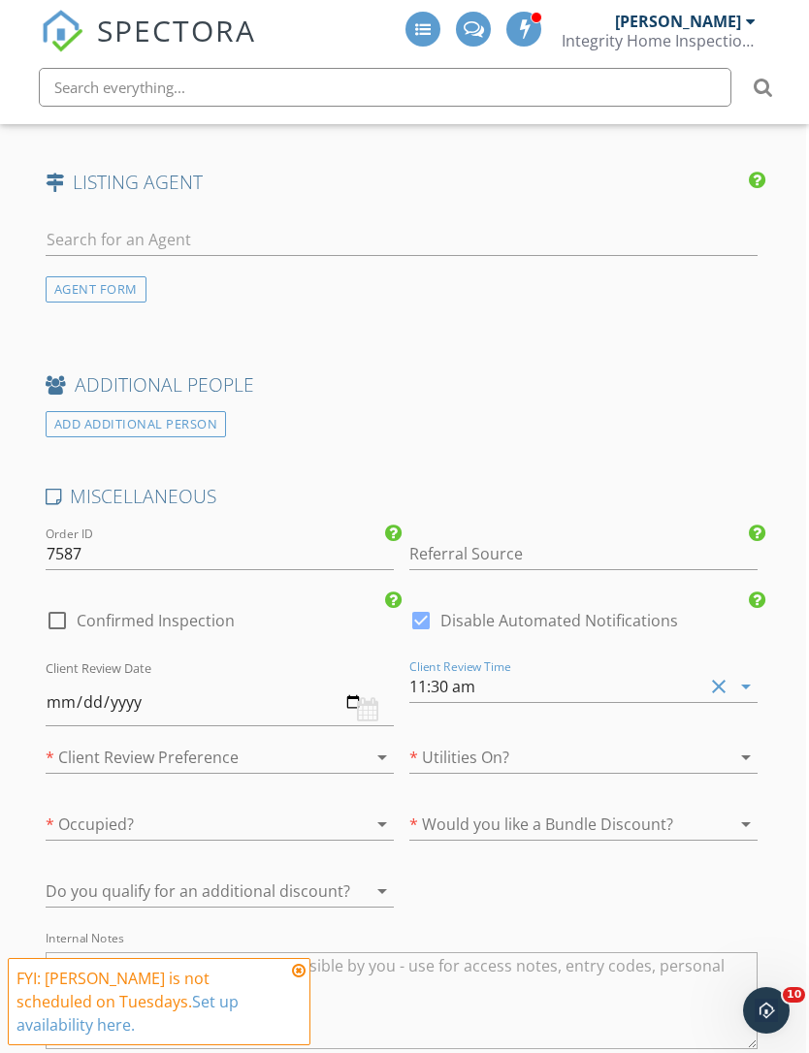
click at [73, 754] on div at bounding box center [193, 757] width 294 height 31
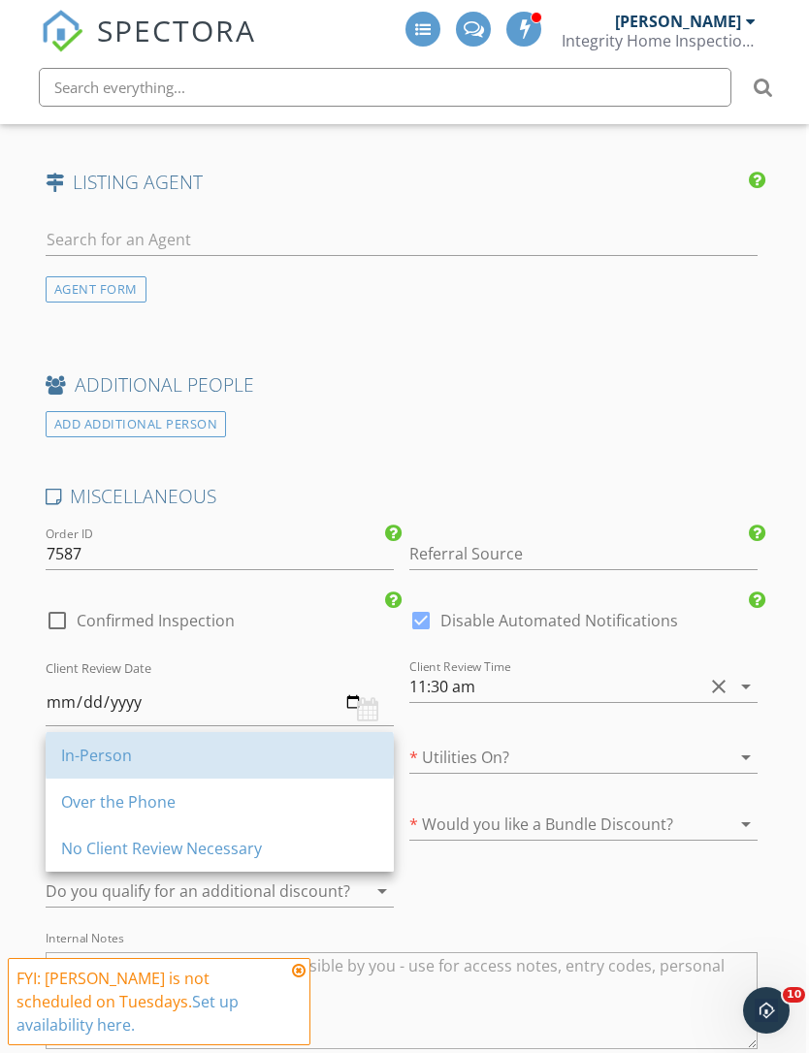
click at [80, 748] on div "In-Person" at bounding box center [219, 755] width 317 height 23
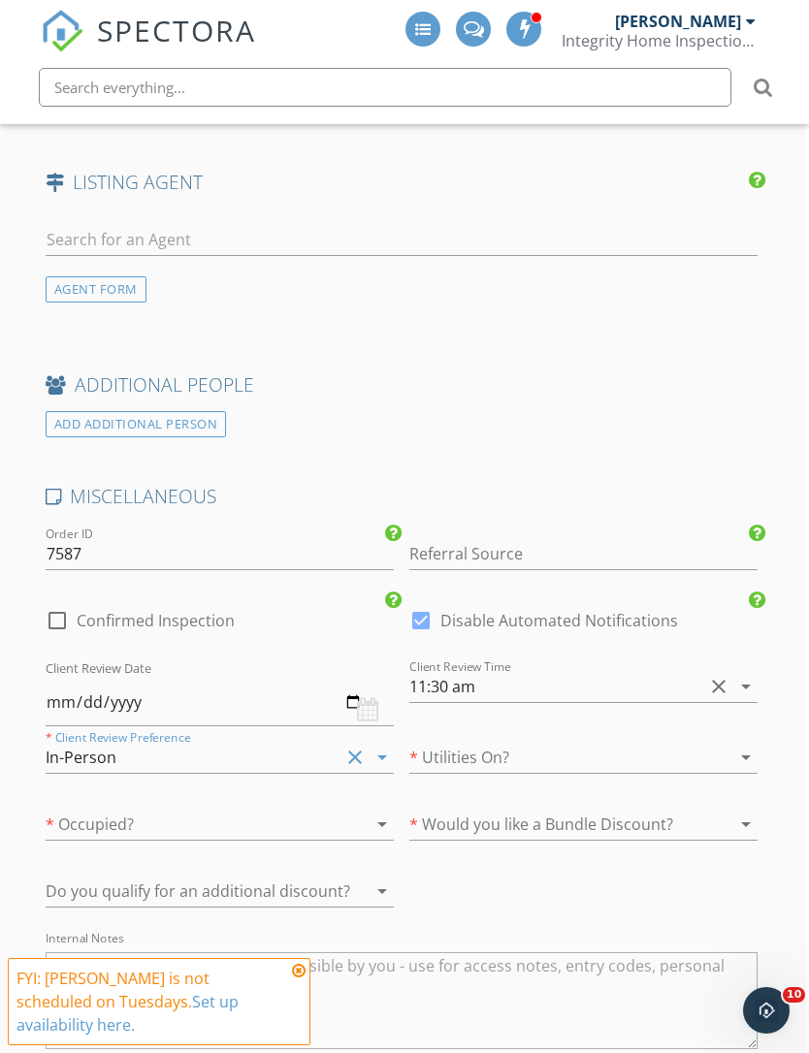
click at [576, 746] on div at bounding box center [556, 757] width 294 height 31
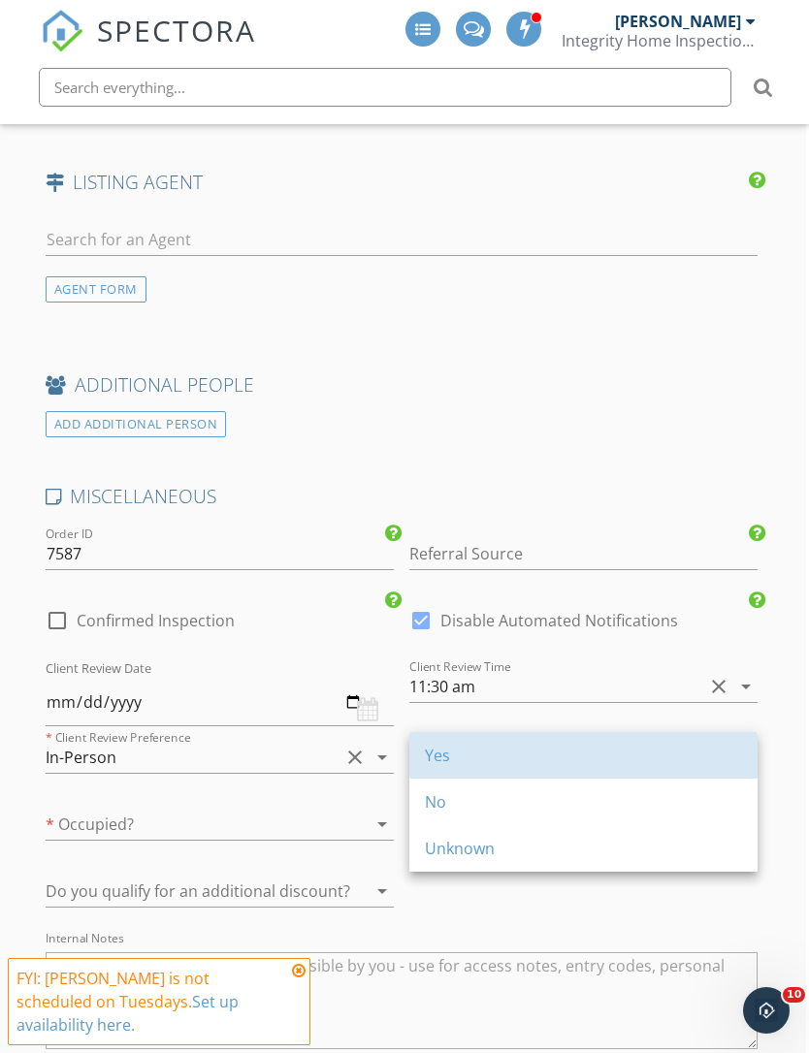
click at [537, 746] on div "Yes" at bounding box center [583, 755] width 317 height 23
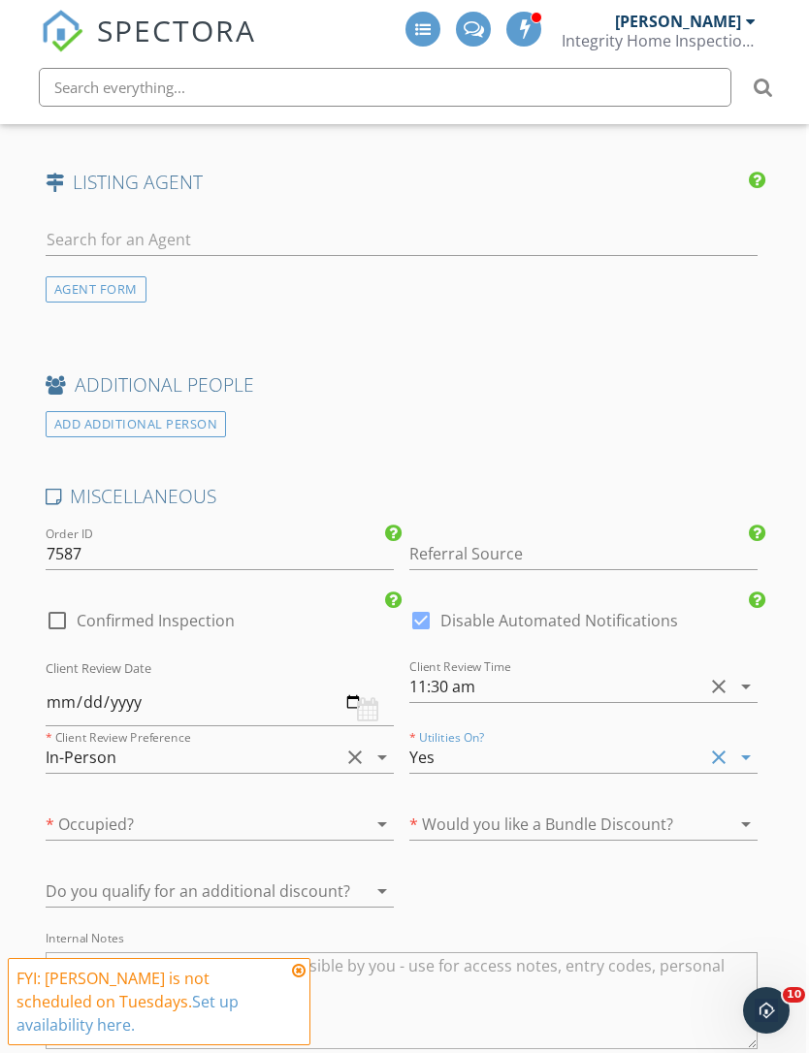
click at [86, 811] on div at bounding box center [193, 824] width 294 height 31
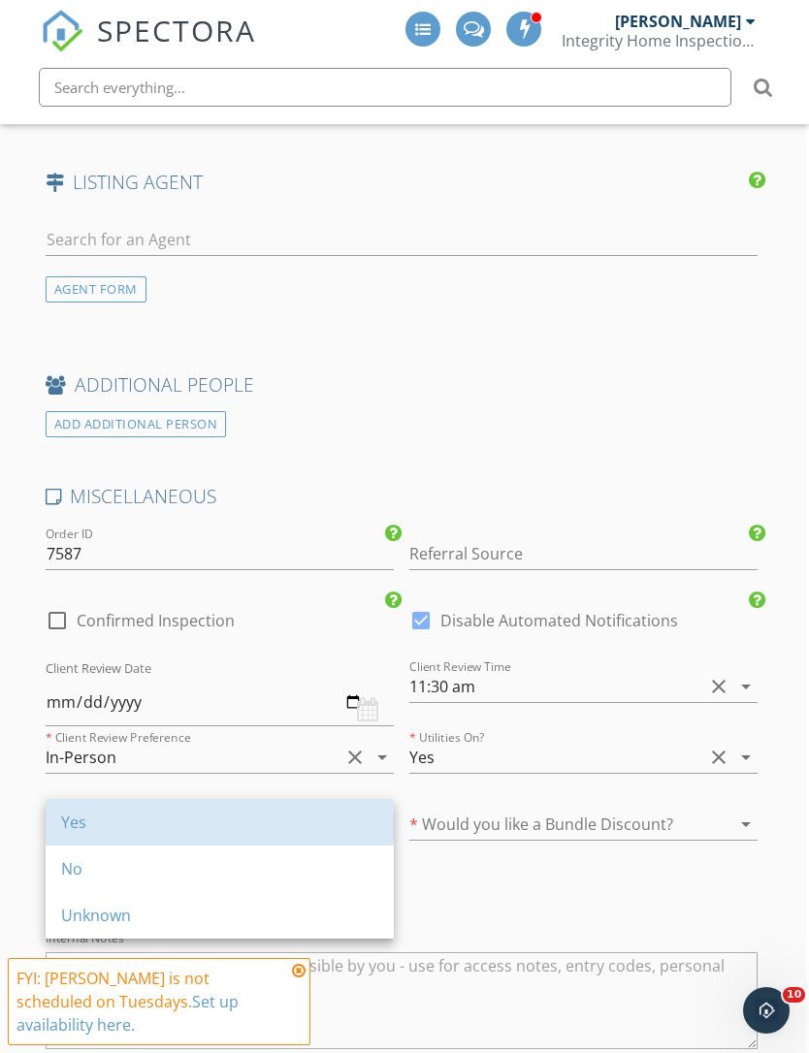
click at [70, 818] on div "Yes" at bounding box center [219, 822] width 317 height 23
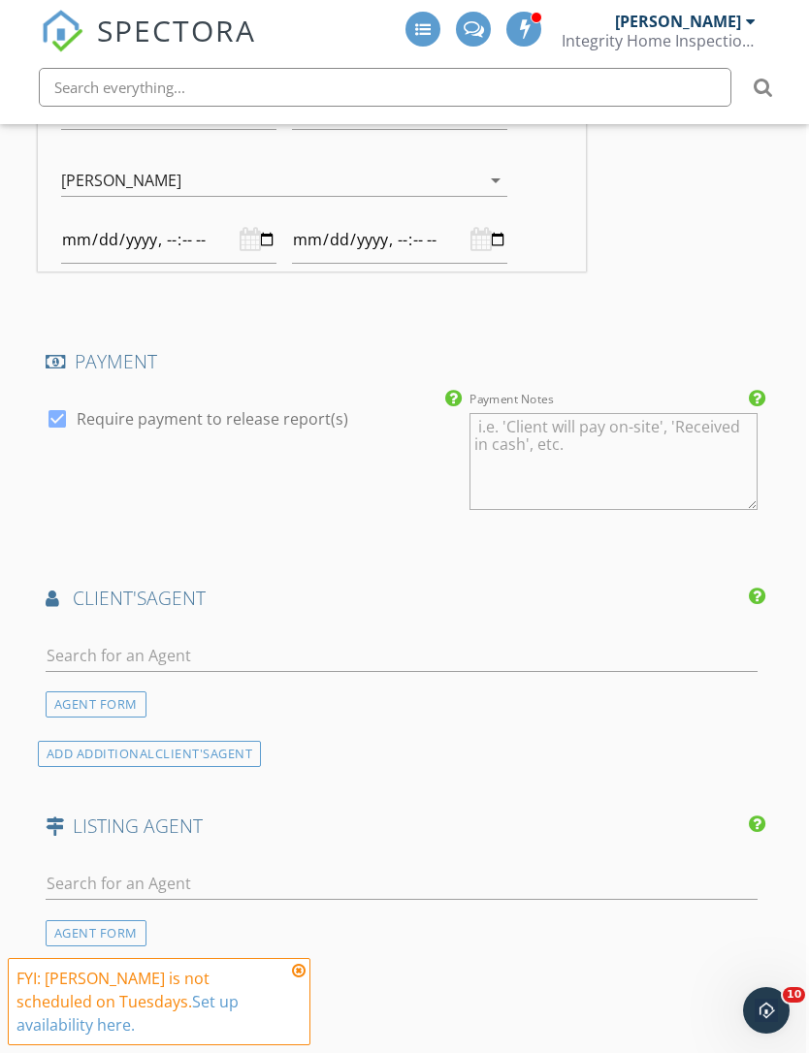
scroll to position [2893, 3]
click at [86, 639] on input "text" at bounding box center [402, 655] width 713 height 32
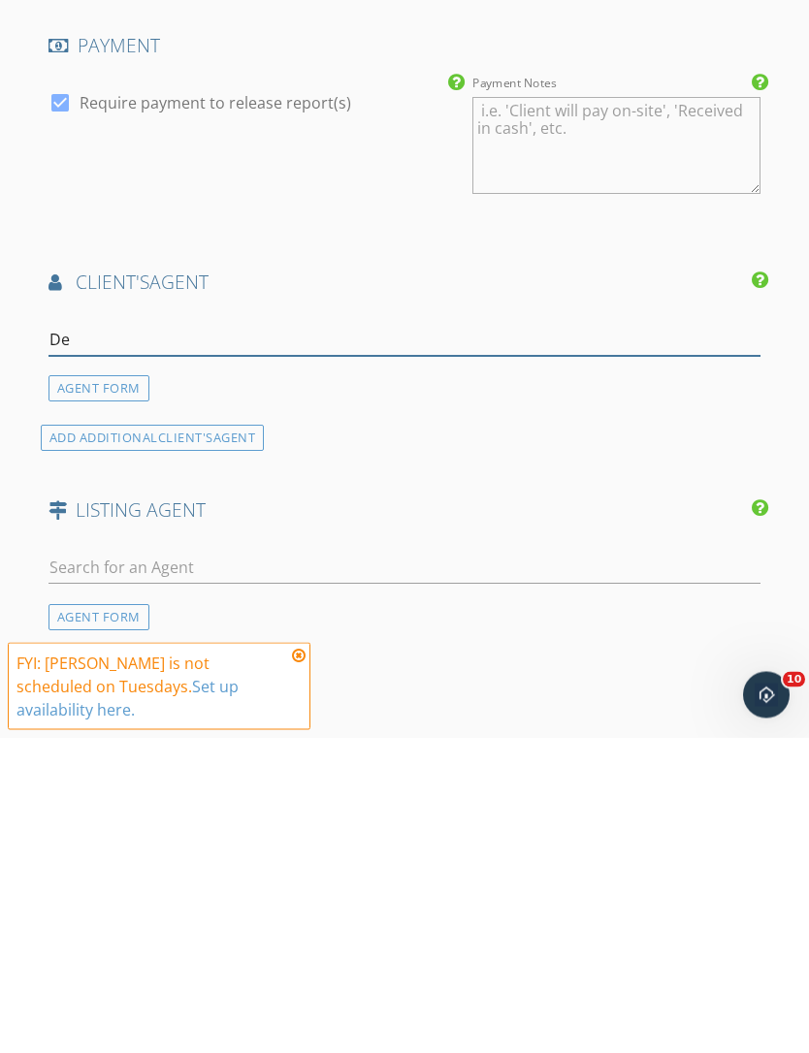
type input "D"
type input "F"
click at [66, 691] on div "AGENT FORM" at bounding box center [98, 704] width 101 height 26
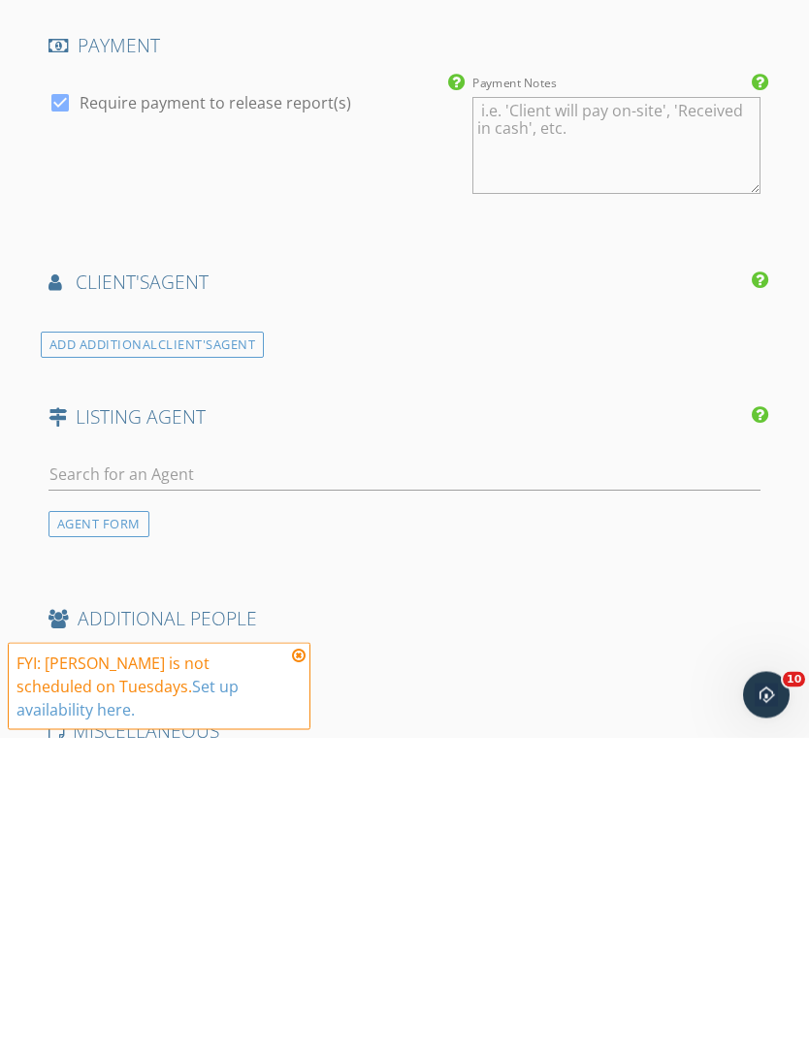
scroll to position [3209, 0]
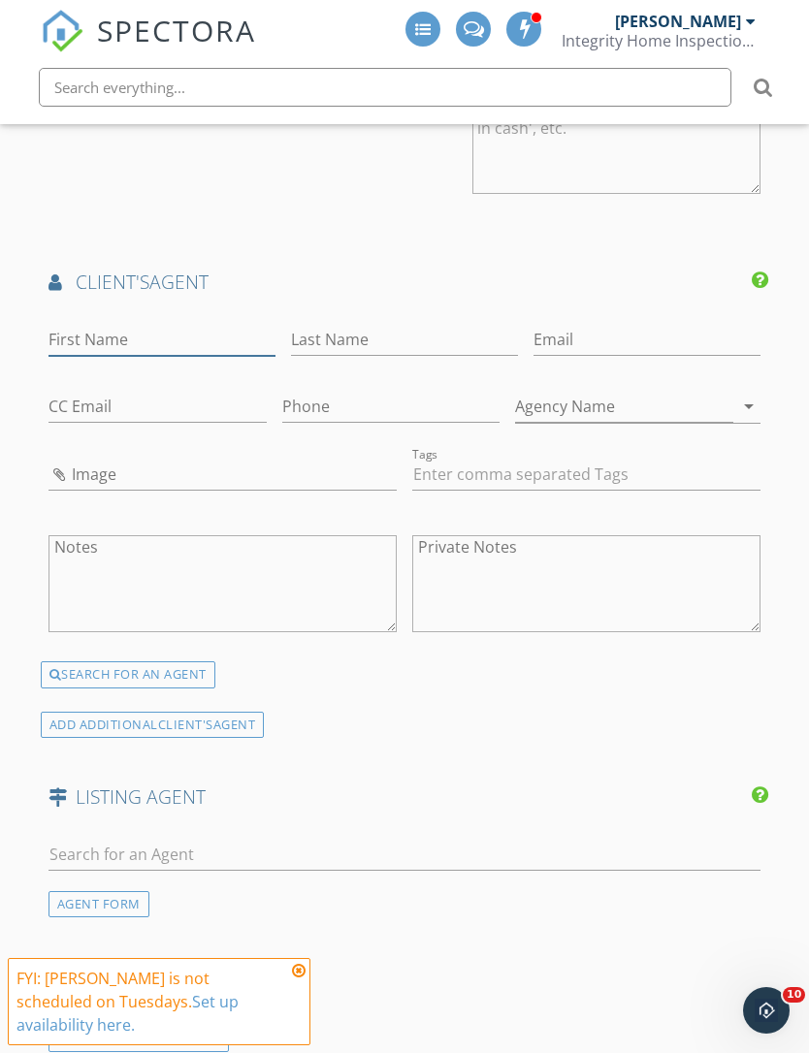
click at [69, 339] on input "First Name" at bounding box center [161, 340] width 227 height 32
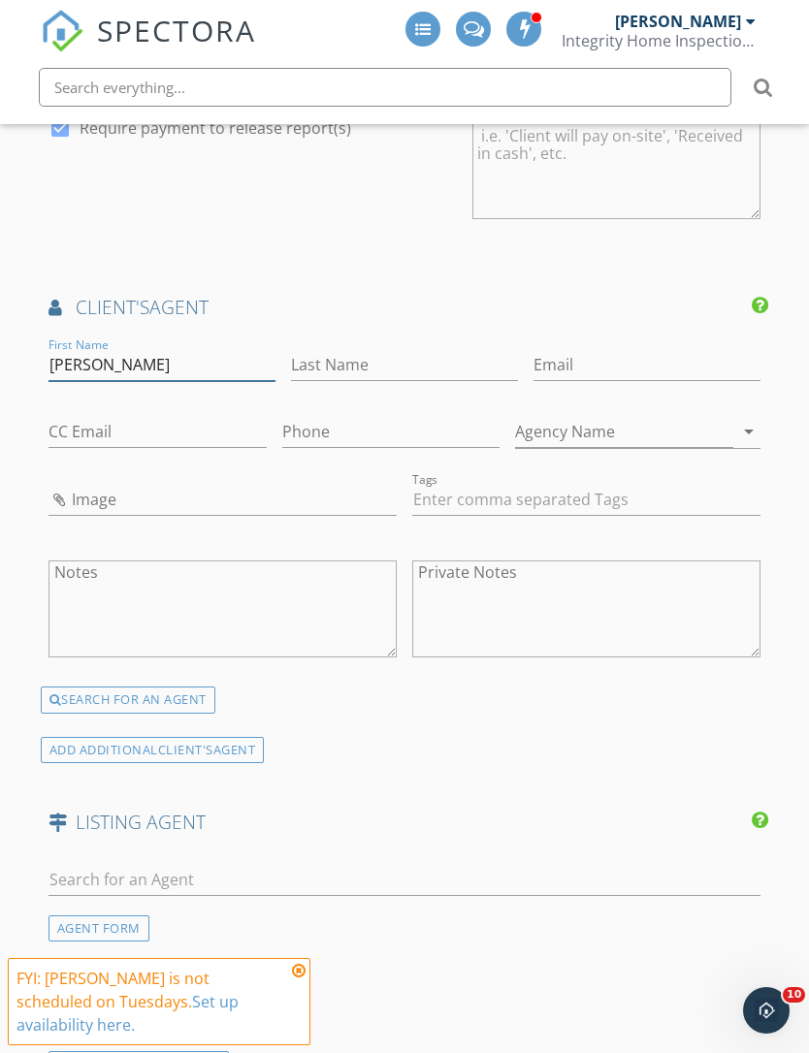
type input "[PERSON_NAME]"
click at [87, 693] on div "SEARCH FOR AN AGENT" at bounding box center [128, 700] width 175 height 27
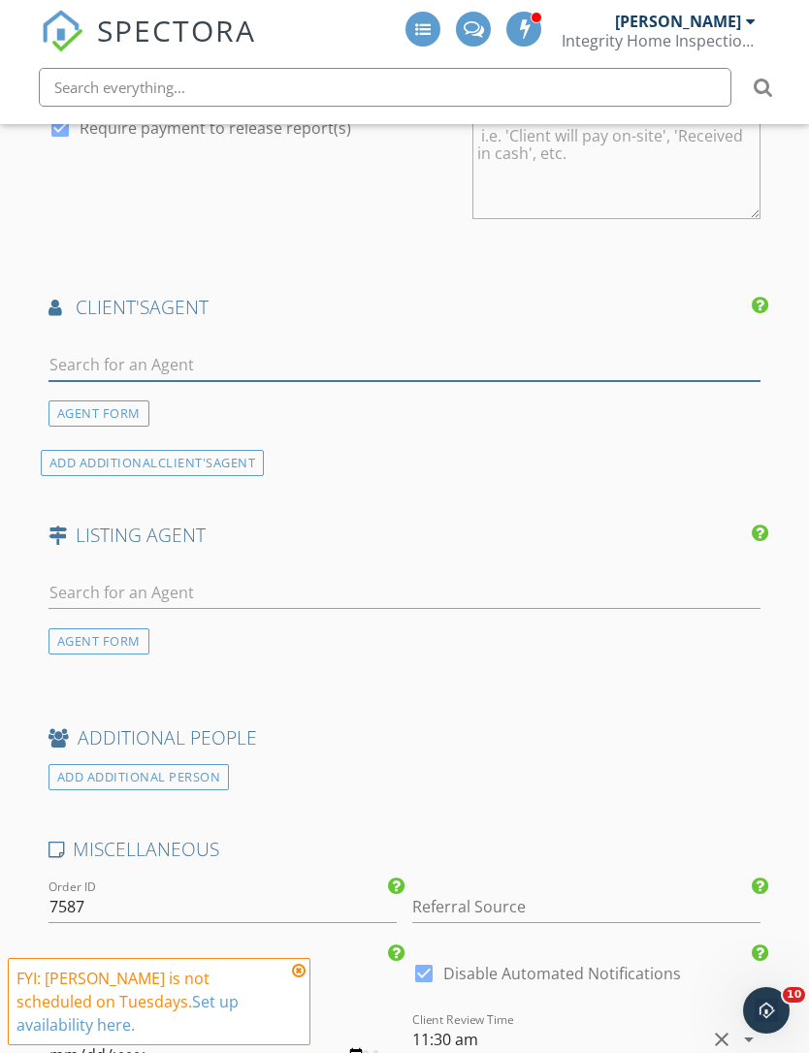
click at [82, 359] on input "text" at bounding box center [404, 365] width 713 height 32
type input "T"
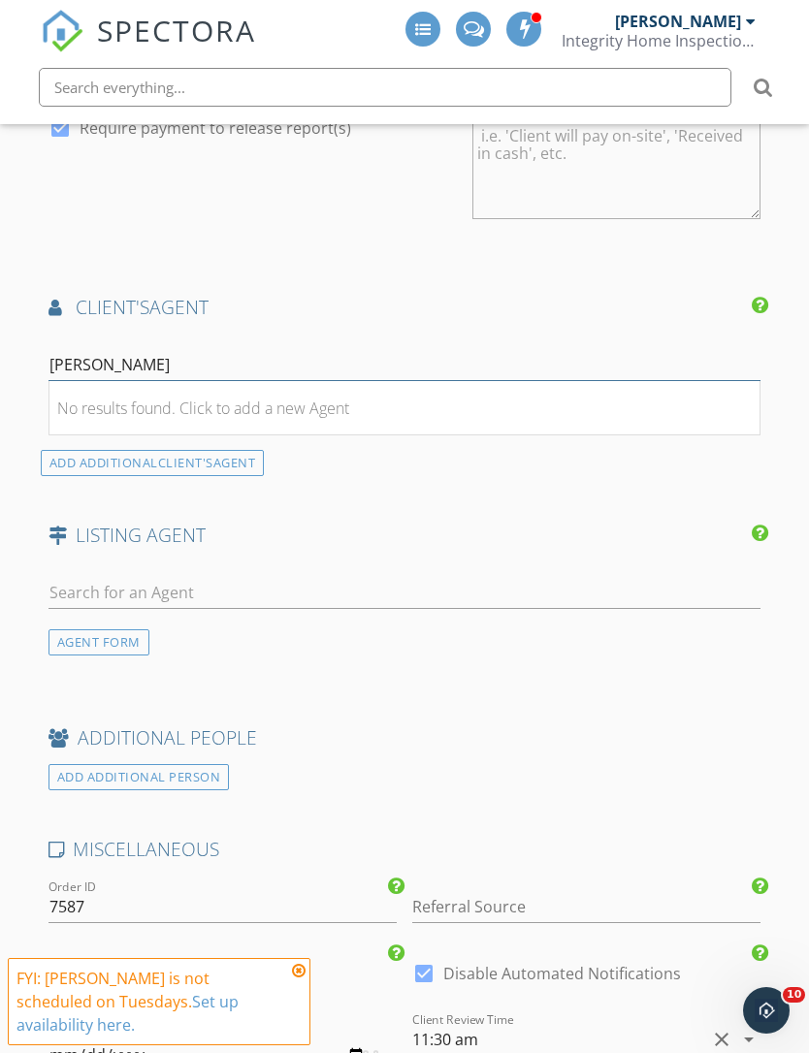
click at [101, 360] on input "Deanna Fischer" at bounding box center [404, 365] width 713 height 32
type input "[PERSON_NAME]"
click at [102, 381] on li "No results found. Click to add a new Agent" at bounding box center [404, 408] width 711 height 54
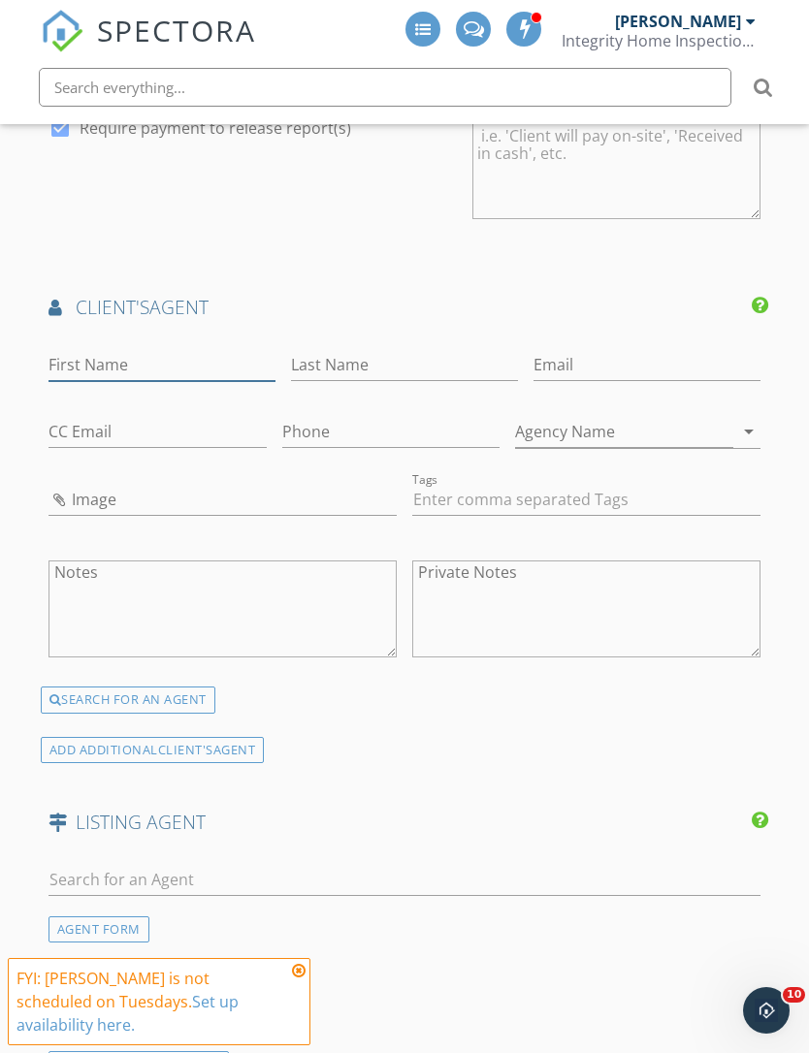
click at [82, 353] on input "First Name" at bounding box center [161, 365] width 227 height 32
type input "[PERSON_NAME]"
click at [309, 349] on input "Last Name" at bounding box center [404, 365] width 227 height 32
type input "[PERSON_NAME]"
click at [558, 421] on input "Agency Name" at bounding box center [624, 432] width 218 height 32
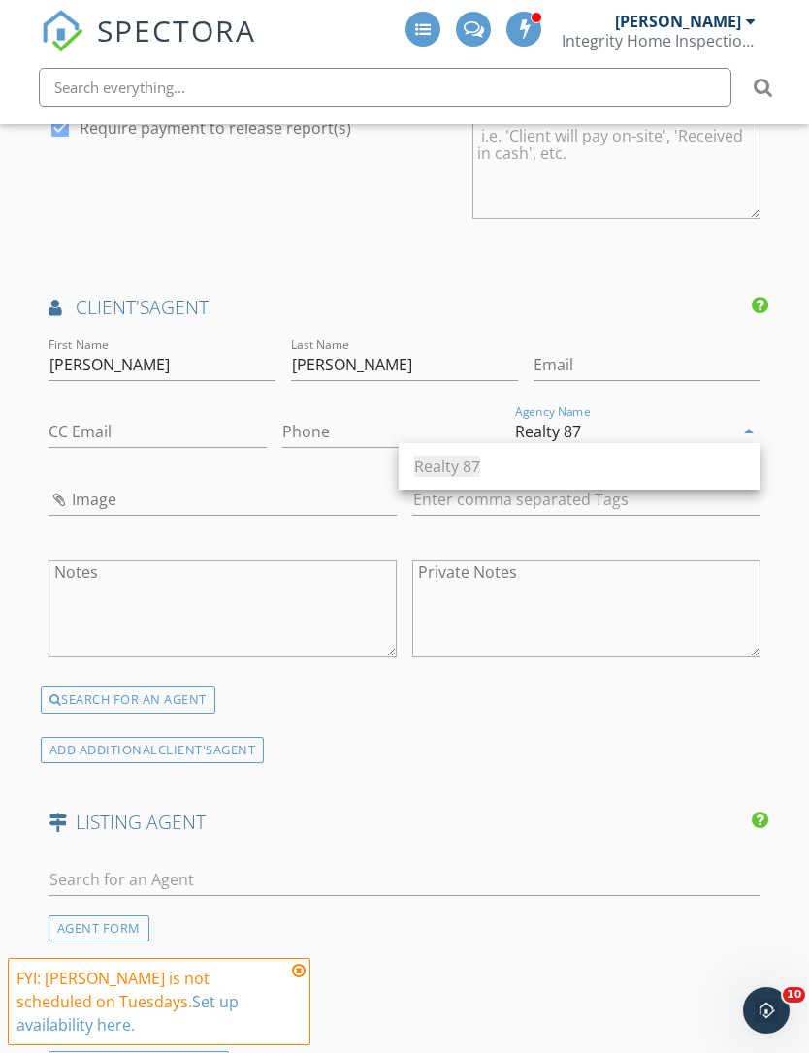
click at [644, 455] on div "Realty 87" at bounding box center [579, 466] width 331 height 23
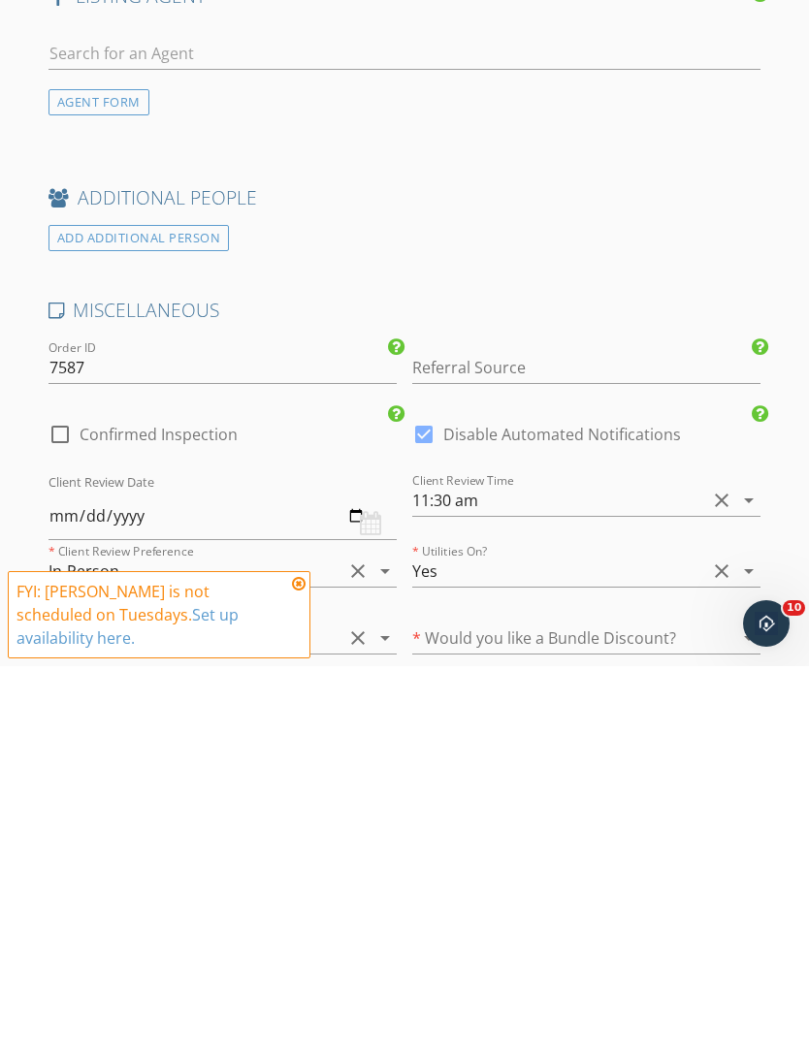
scroll to position [3657, 0]
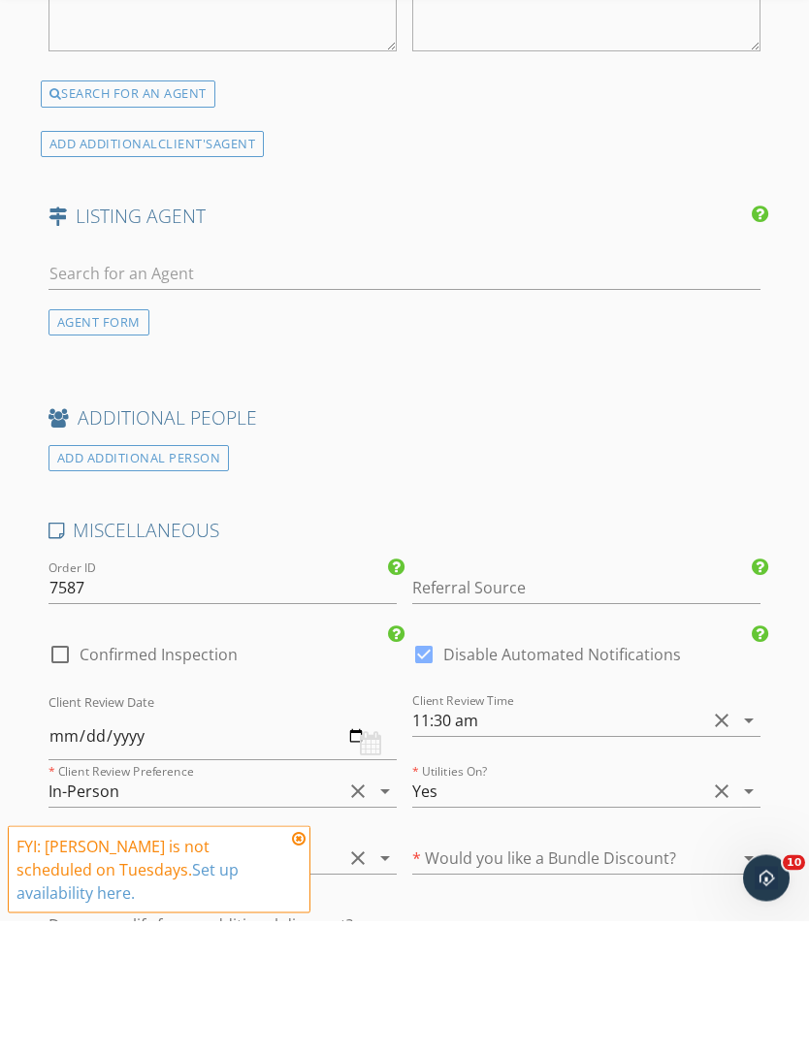
type input "Realty 87"
click at [83, 442] on div "AGENT FORM" at bounding box center [98, 455] width 101 height 26
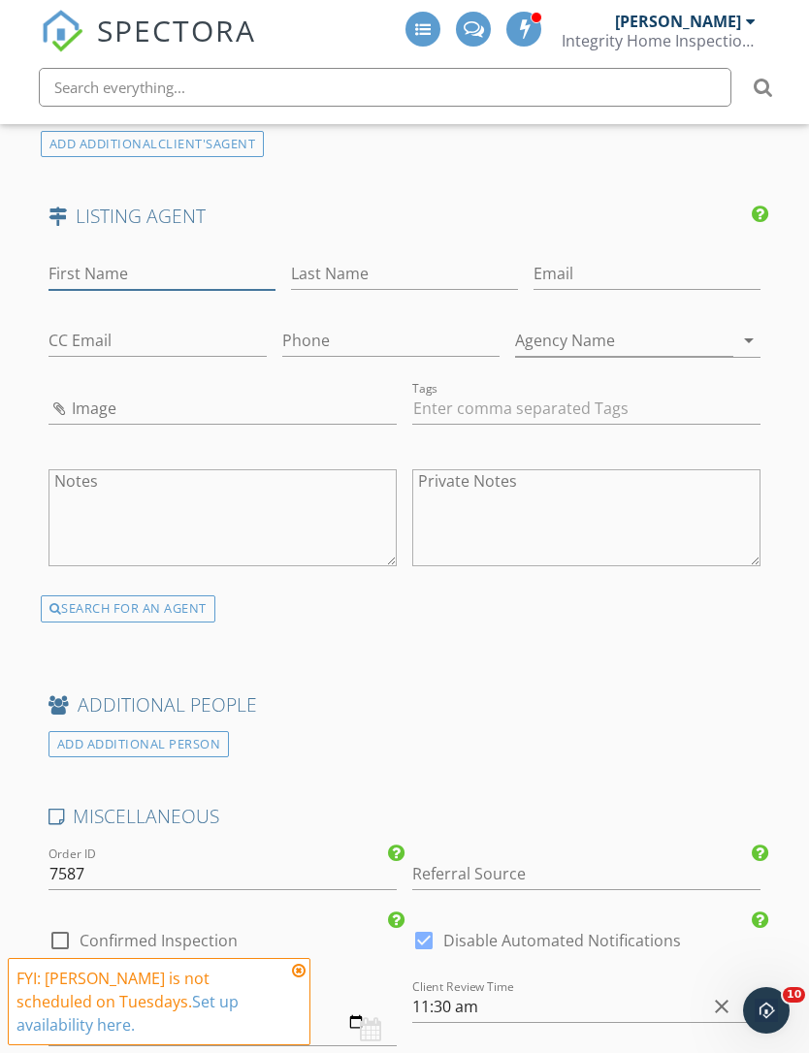
click at [63, 265] on input "First Name" at bounding box center [161, 274] width 227 height 32
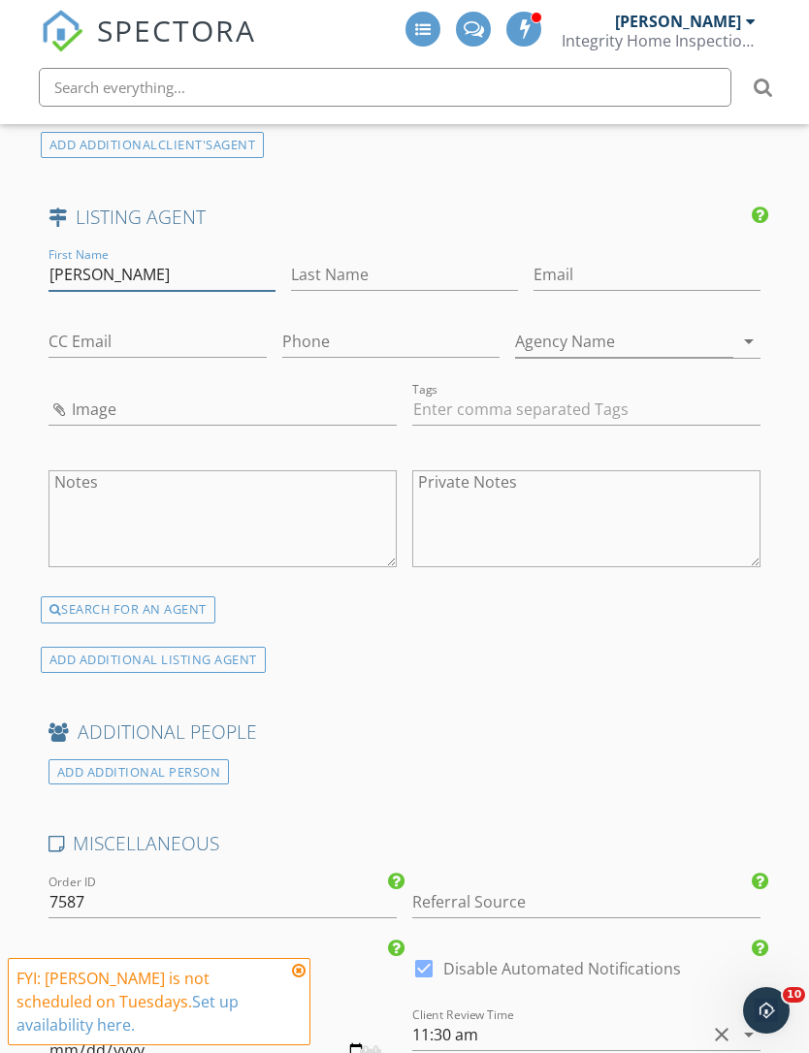
type input "Jason"
click at [340, 266] on input "Last Name" at bounding box center [404, 275] width 227 height 32
type input "B"
click at [99, 272] on input "Jason" at bounding box center [161, 275] width 227 height 32
type input "J"
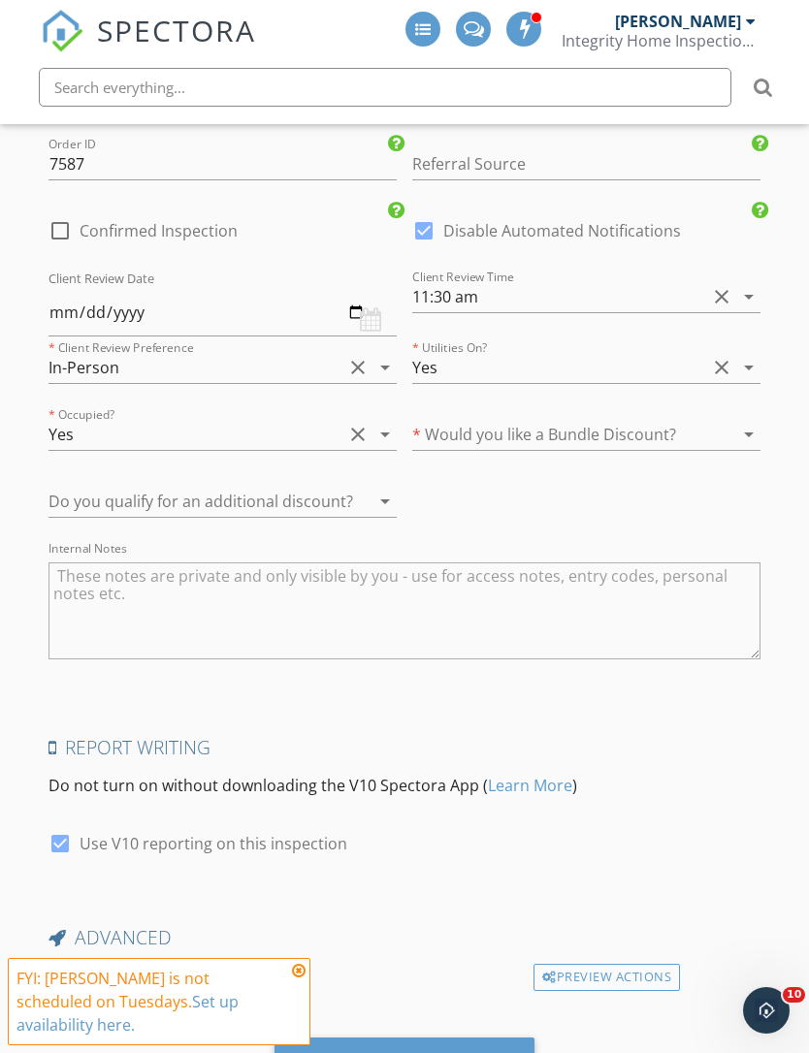
scroll to position [4534, 0]
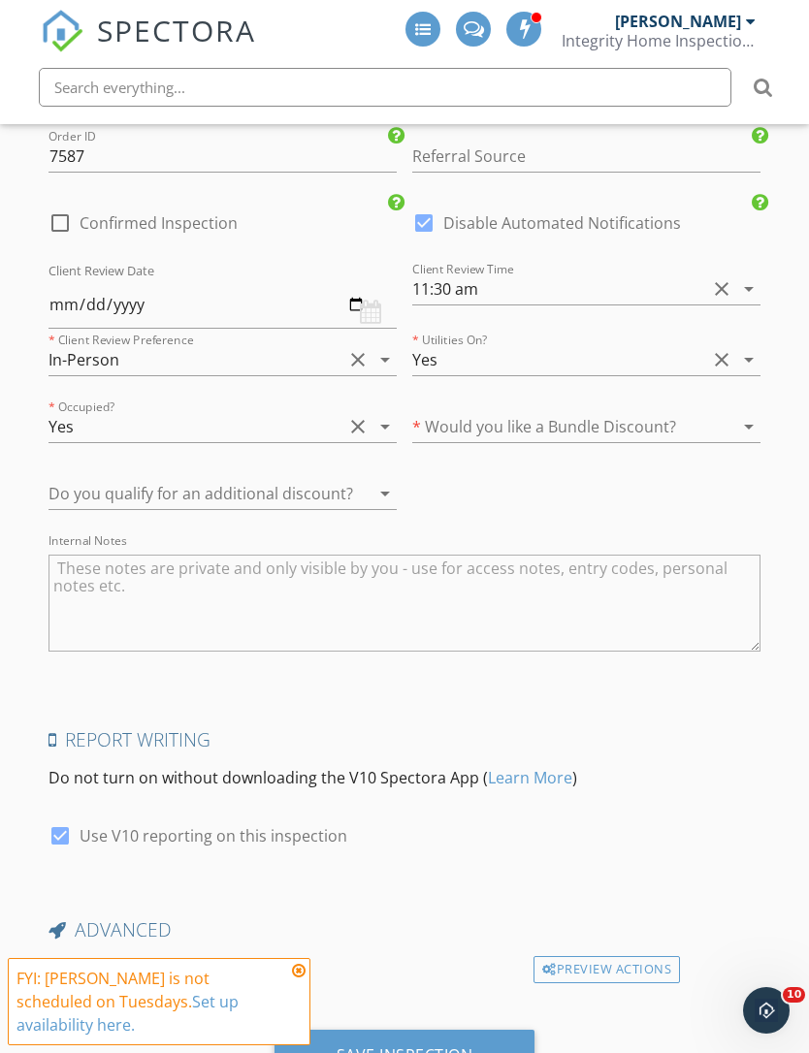
click at [463, 1052] on div "Save Inspection" at bounding box center [404, 1054] width 137 height 19
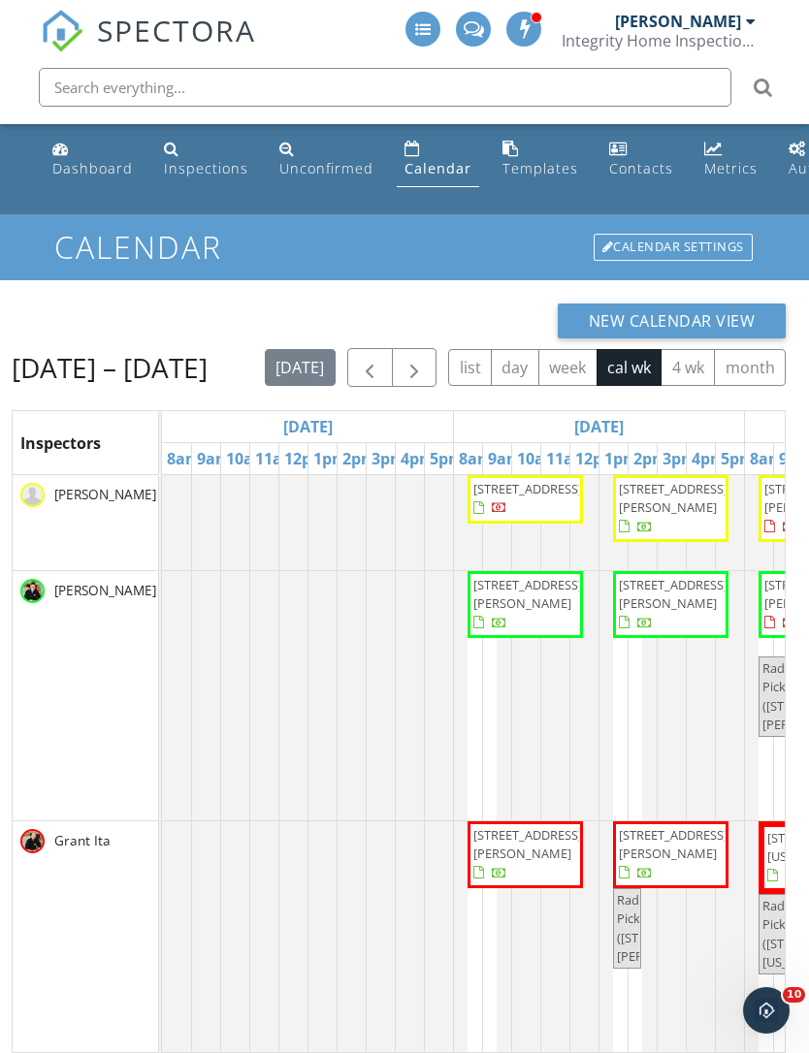
click at [424, 372] on span "button" at bounding box center [413, 368] width 23 height 23
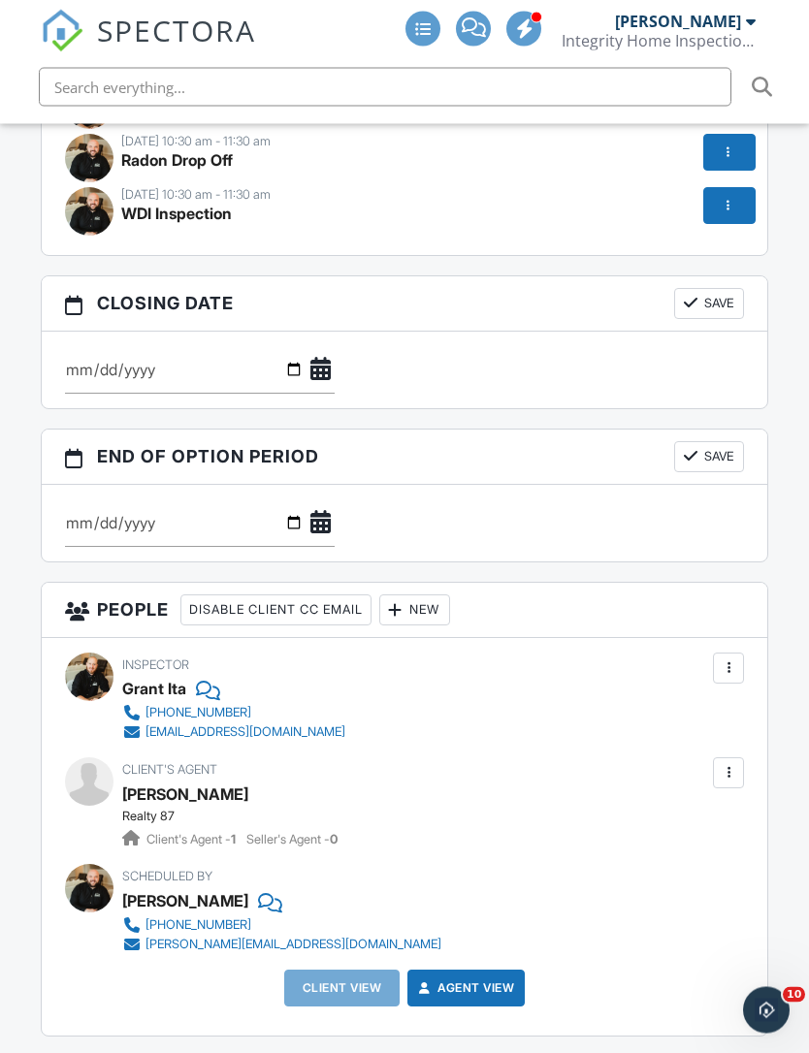
scroll to position [2551, 0]
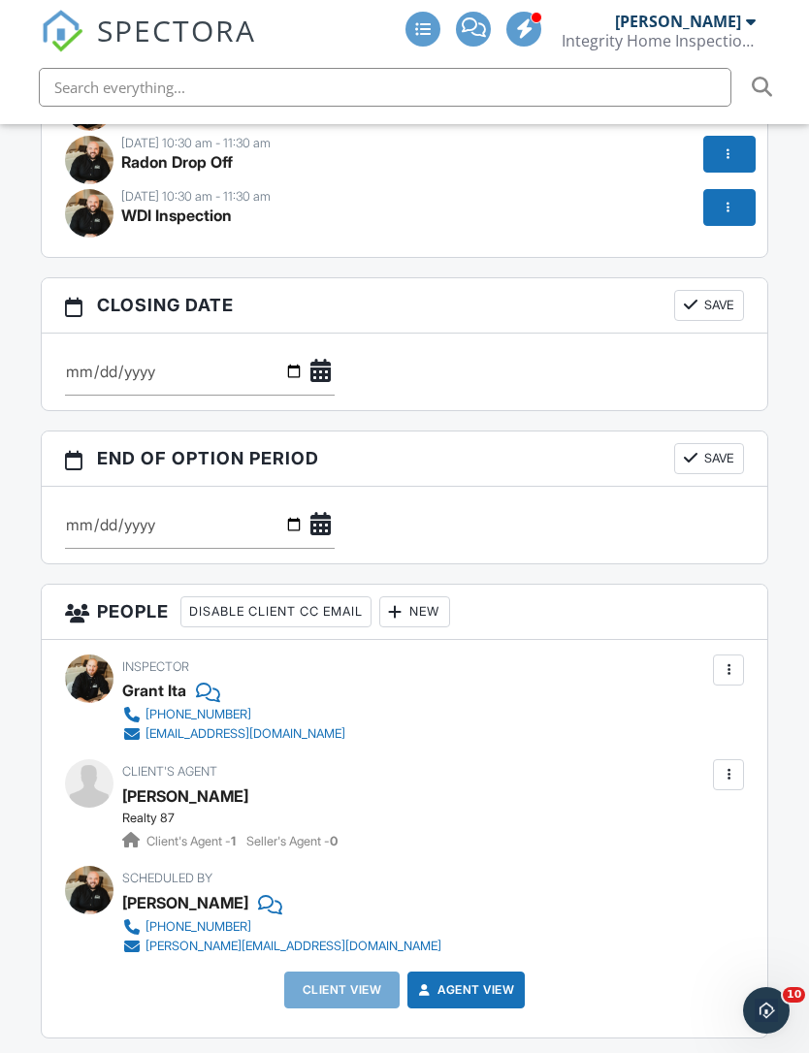
click at [429, 596] on div "New" at bounding box center [414, 611] width 71 height 31
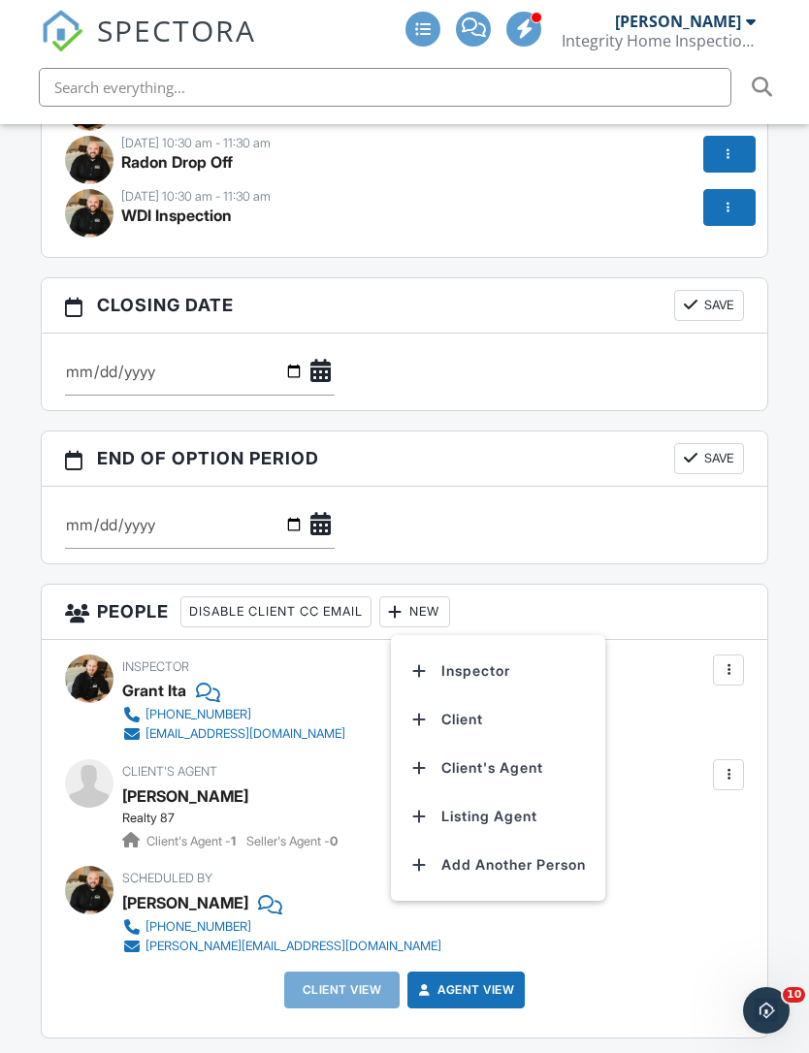
click at [481, 695] on li "Client" at bounding box center [497, 719] width 191 height 48
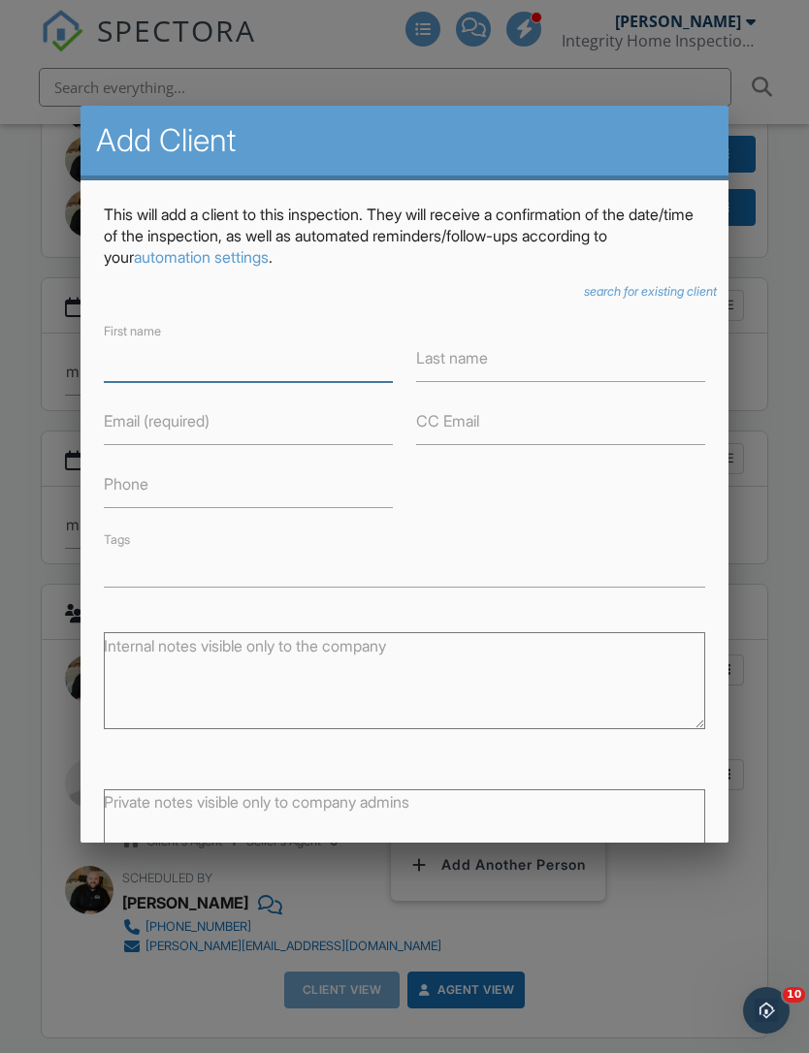
click at [141, 382] on input "First name" at bounding box center [248, 359] width 289 height 48
type input "[GEOGRAPHIC_DATA]"
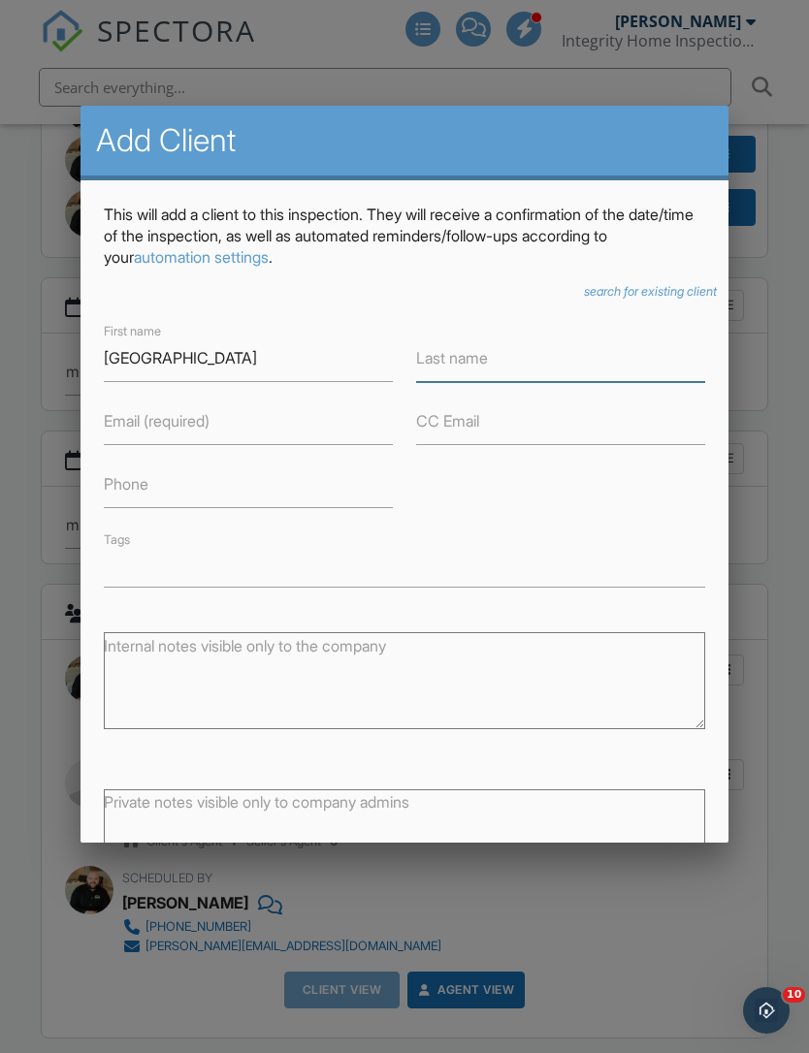
click at [580, 372] on input "Last name" at bounding box center [560, 359] width 289 height 48
type input "[PERSON_NAME]"
click at [126, 430] on label "Email (required)" at bounding box center [157, 420] width 106 height 21
click at [126, 430] on input "Email (required)" at bounding box center [248, 422] width 289 height 48
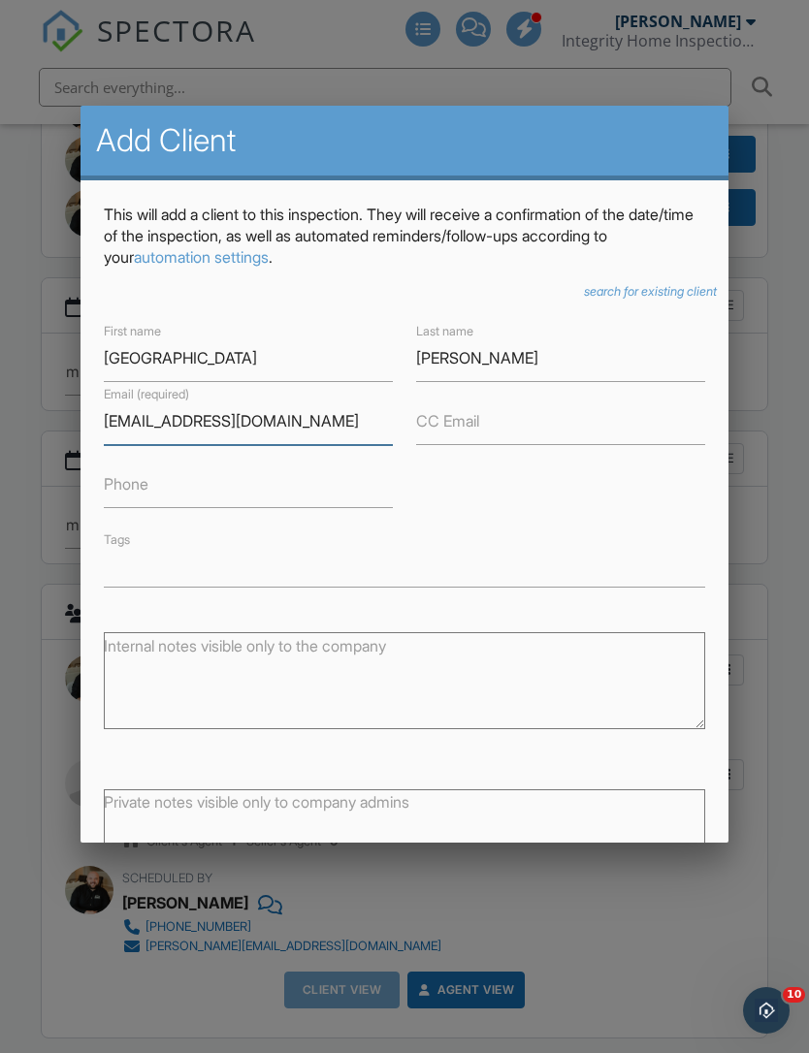
type input "Sydneyslaughter811@icloud.com"
click at [132, 492] on label "Phone" at bounding box center [126, 483] width 45 height 21
click at [132, 492] on input "Phone" at bounding box center [248, 485] width 289 height 48
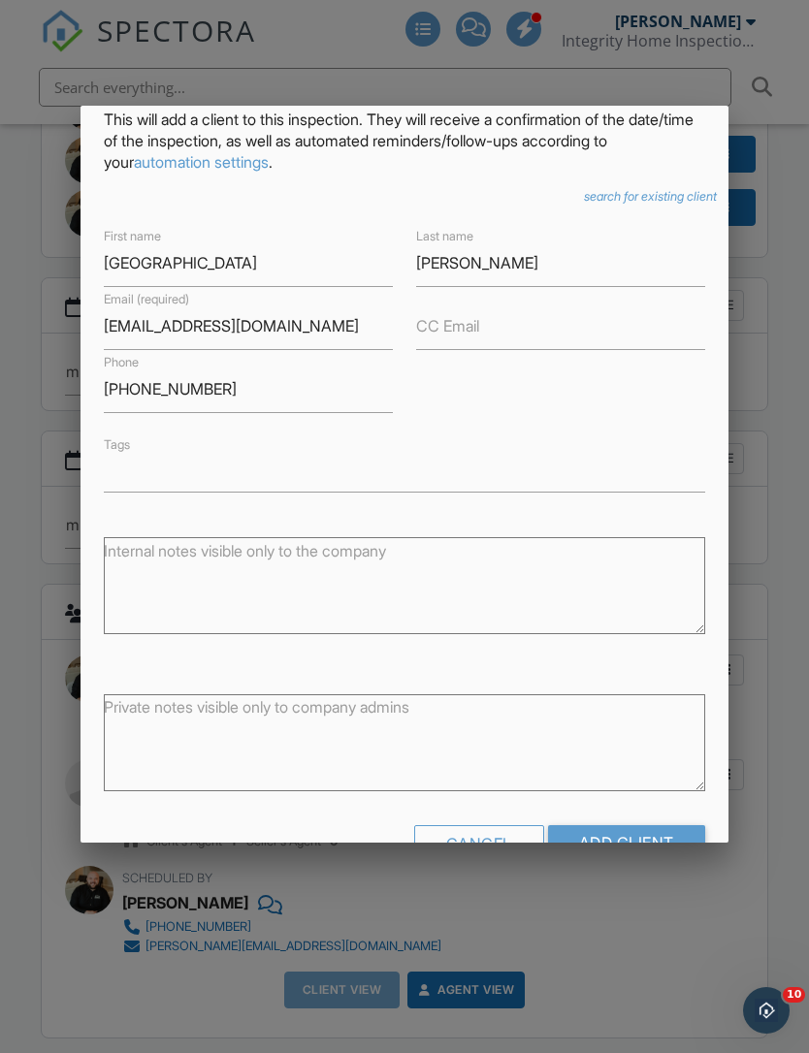
scroll to position [94, 0]
type input "319-391-3278"
click at [627, 841] on input "Add Client" at bounding box center [626, 843] width 157 height 35
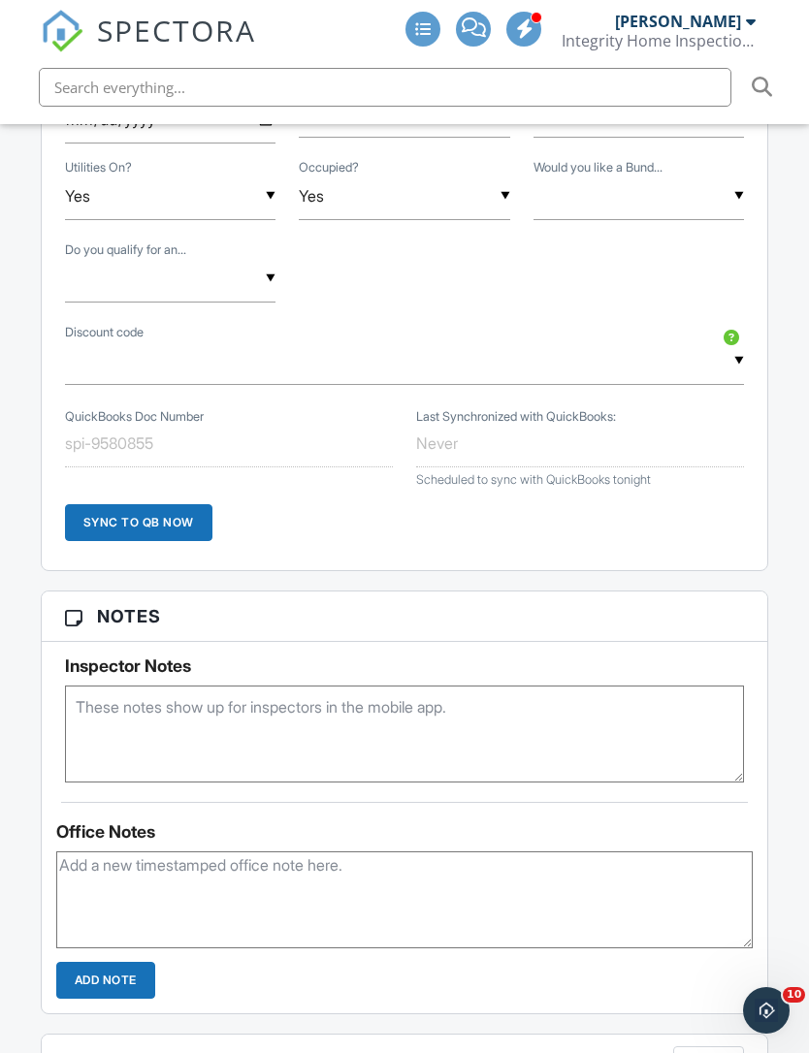
click at [106, 712] on textarea at bounding box center [405, 734] width 680 height 97
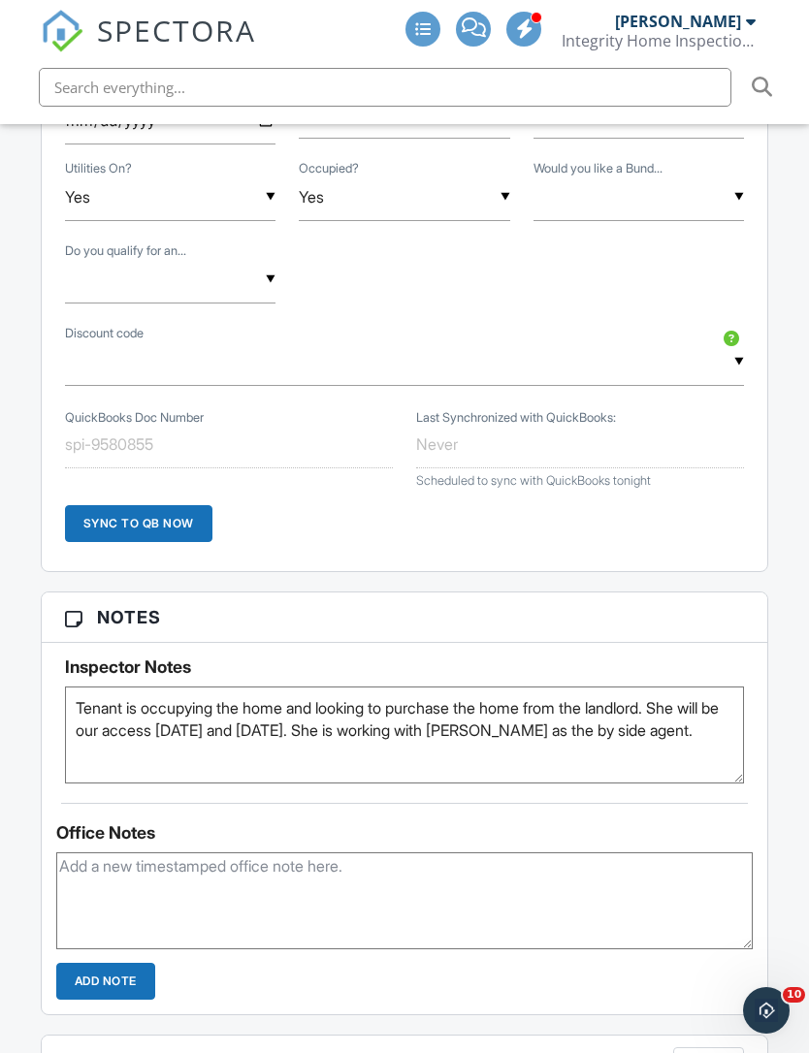
click at [633, 693] on textarea "Tenant is occupying the home and looking to purchase the home from the landlord…" at bounding box center [405, 735] width 680 height 97
click at [556, 688] on textarea "Tenant is occupying the home and looking to purchase the home from the landlord…" at bounding box center [405, 735] width 680 height 97
click at [623, 694] on textarea "Tenant is occupying the home and looking to purchase the home from the landlord…" at bounding box center [405, 735] width 680 height 97
click at [618, 698] on textarea "Tenant is occupying the home and looking to purchase the home from the landlord…" at bounding box center [405, 735] width 680 height 97
click at [659, 704] on textarea "Tenant is occupying the home and looking to purchase the home from the landlord…" at bounding box center [405, 735] width 680 height 97
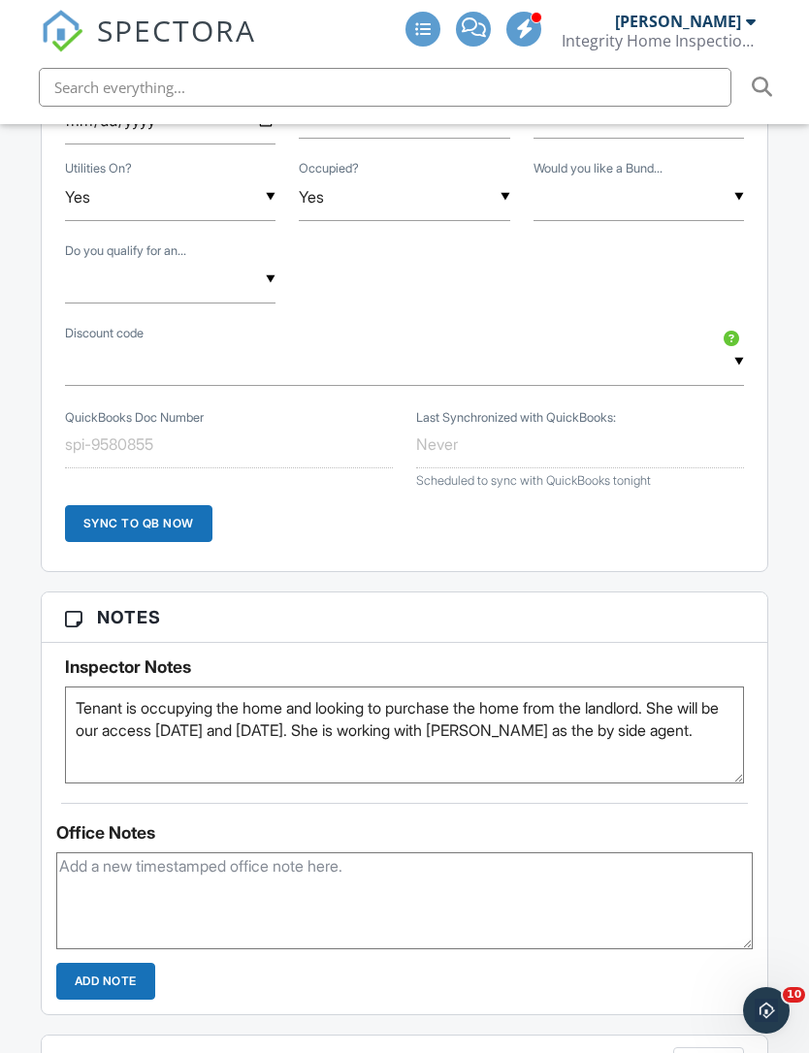
click at [657, 728] on textarea "Tenant is occupying the home and looking to purchase the home from the landlord…" at bounding box center [405, 735] width 680 height 97
click at [655, 704] on textarea "Tenant is occupying the home and looking to purchase the home from the landlord…" at bounding box center [405, 735] width 680 height 97
click at [652, 707] on textarea "Tenant is occupying the home and looking to purchase the home from the landlord…" at bounding box center [405, 735] width 680 height 97
click at [648, 694] on textarea "Tenant is occupying the home and looking to purchase the home from the landlord…" at bounding box center [405, 735] width 680 height 97
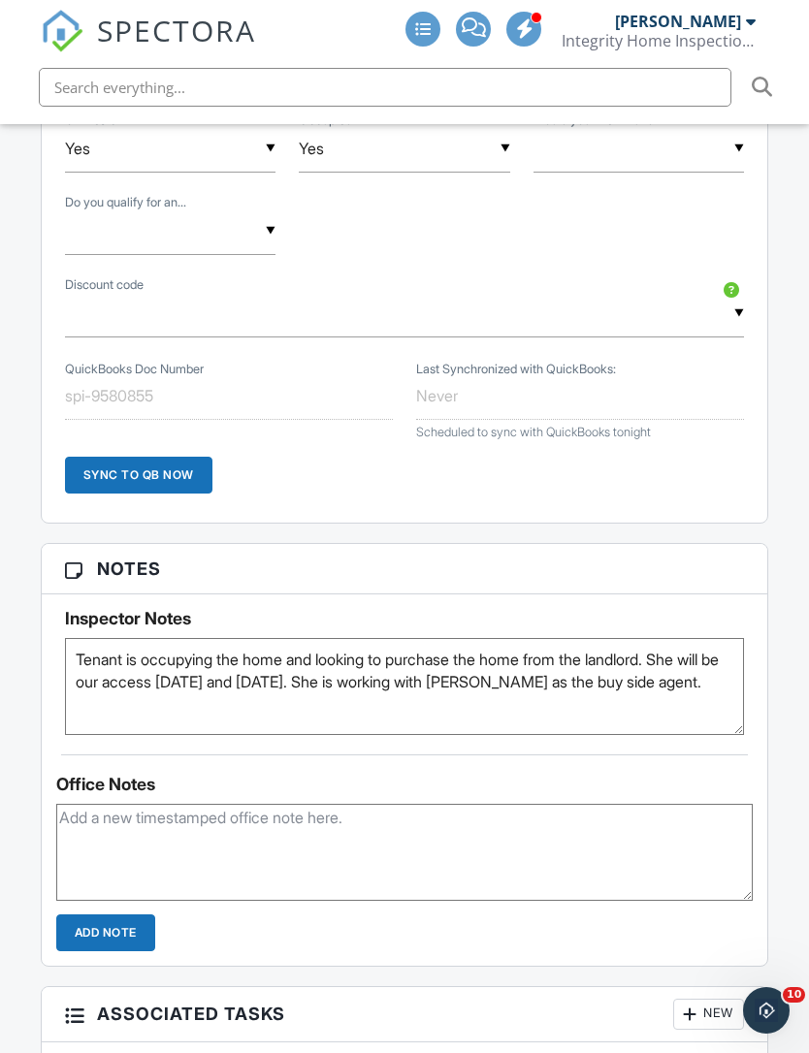
scroll to position [1843, 0]
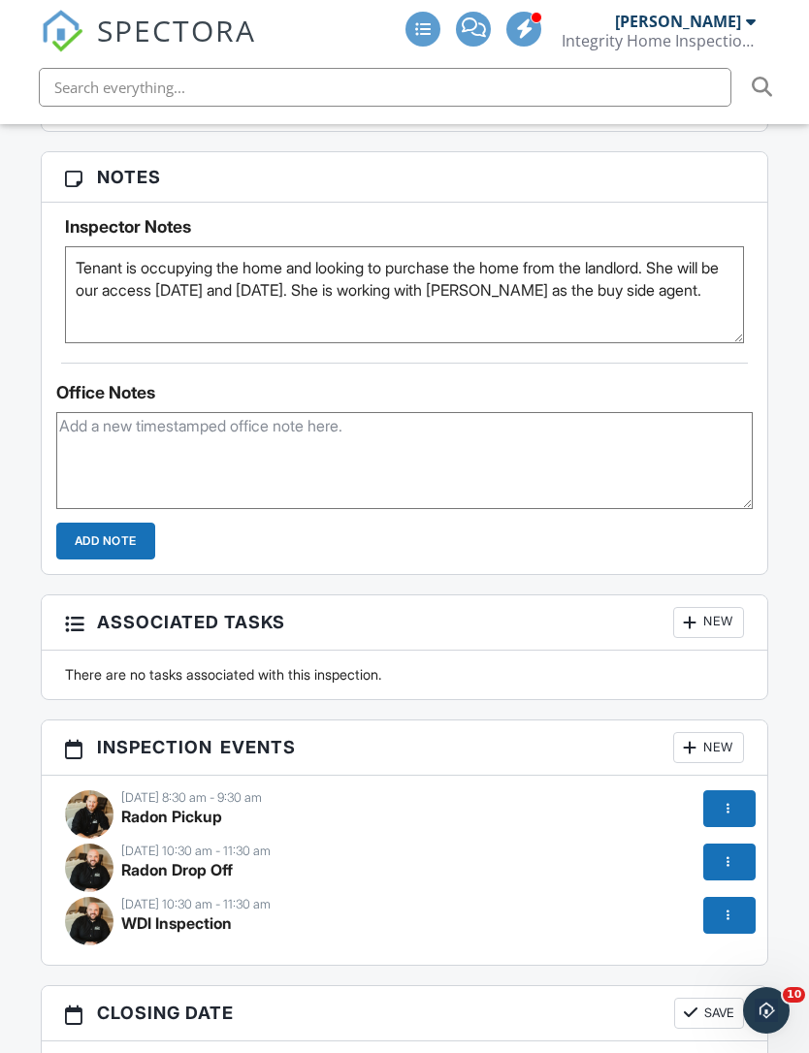
type textarea "Tenant is occupying the home and looking to purchase the home from the landlord…"
click at [633, 412] on textarea at bounding box center [404, 460] width 697 height 97
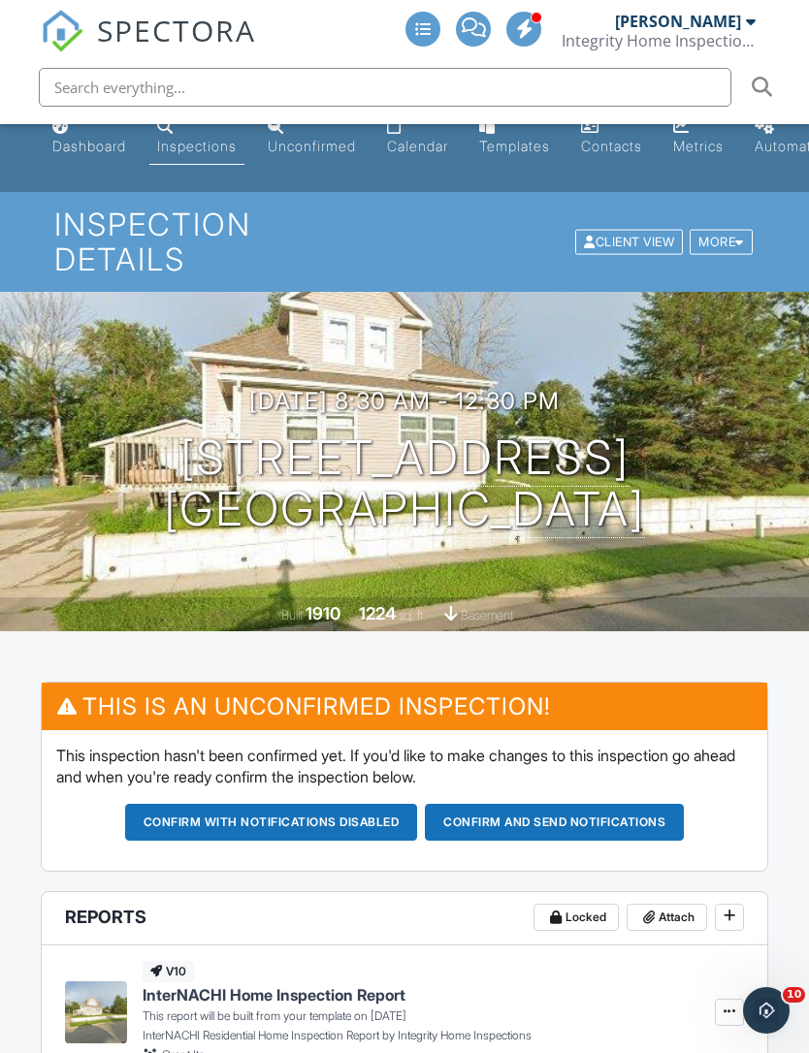
scroll to position [0, 0]
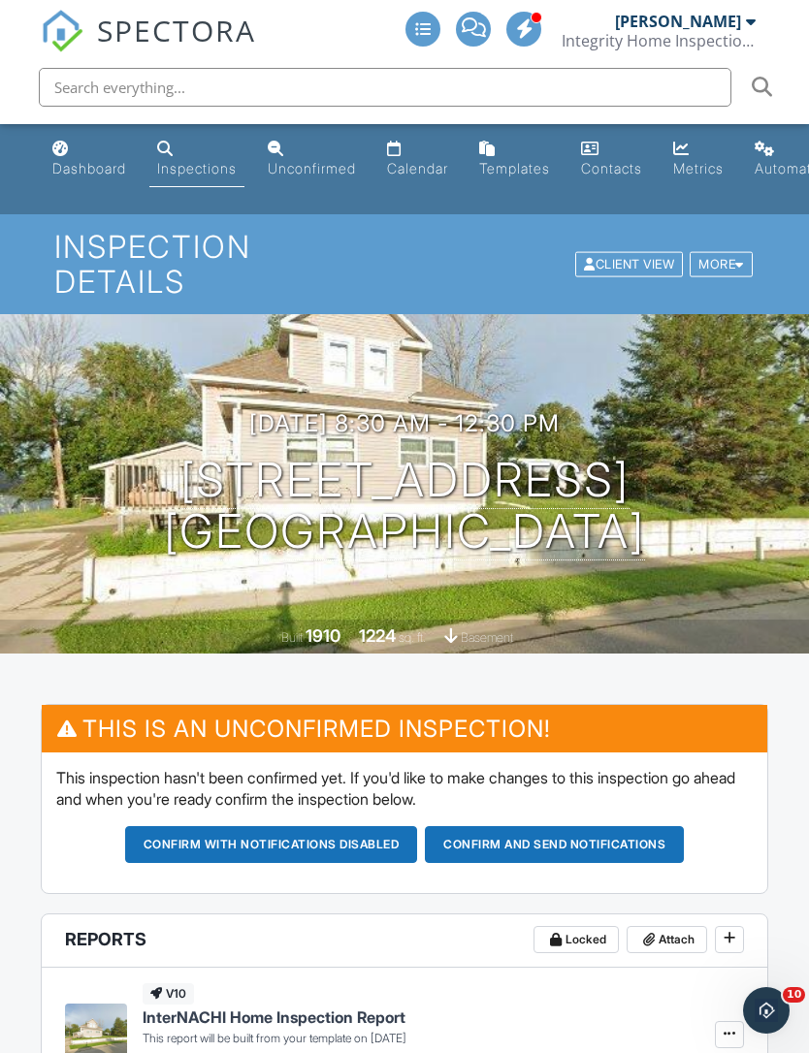
click at [61, 147] on div "Dashboard" at bounding box center [60, 149] width 16 height 16
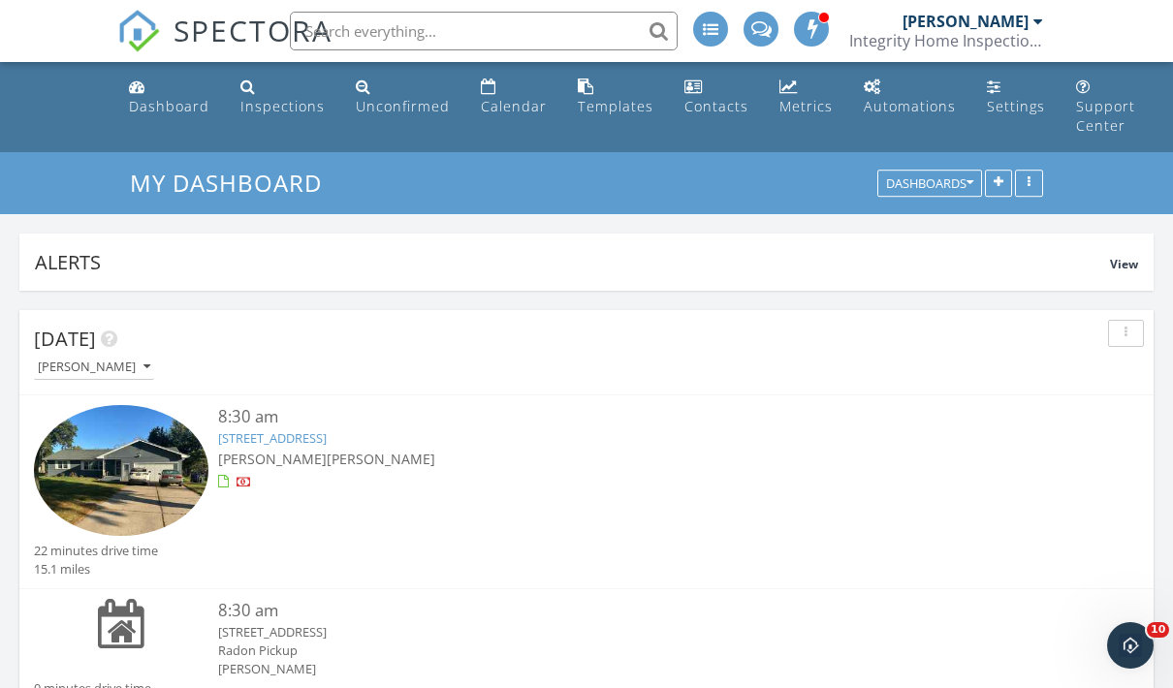
scroll to position [4190, 1174]
click at [335, 43] on input "text" at bounding box center [484, 31] width 388 height 39
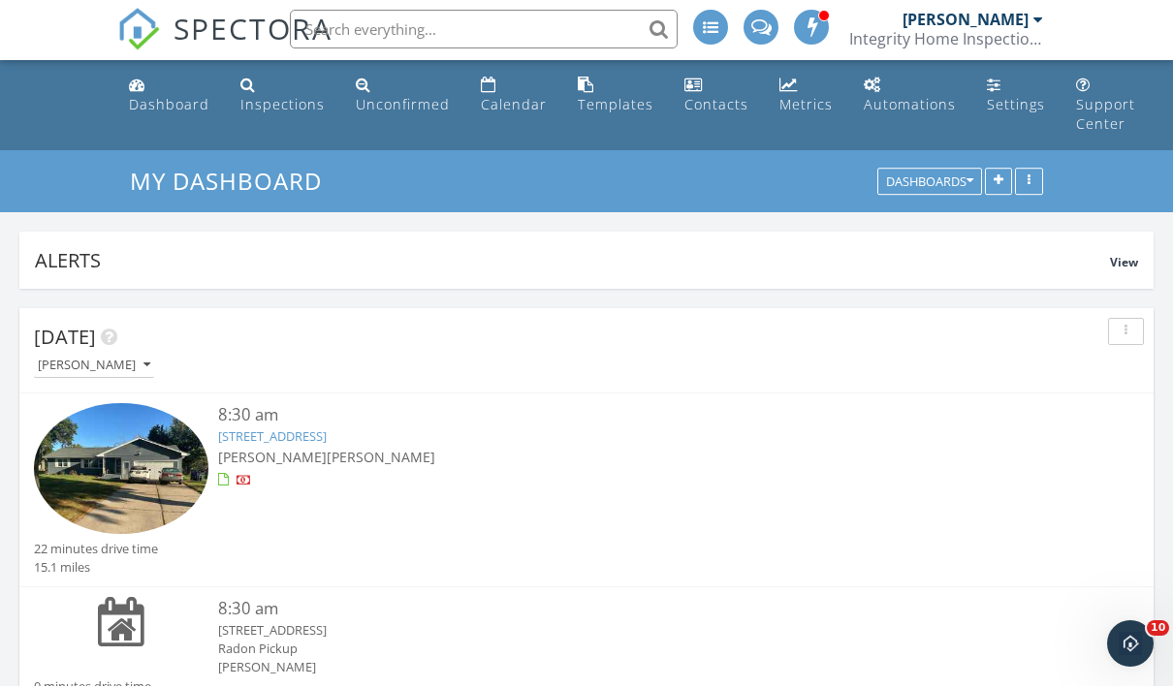
click at [2, 137] on ul "Dashboard Inspections Unconfirmed Calendar Templates Contacts Metrics Automatio…" at bounding box center [586, 107] width 1173 height 90
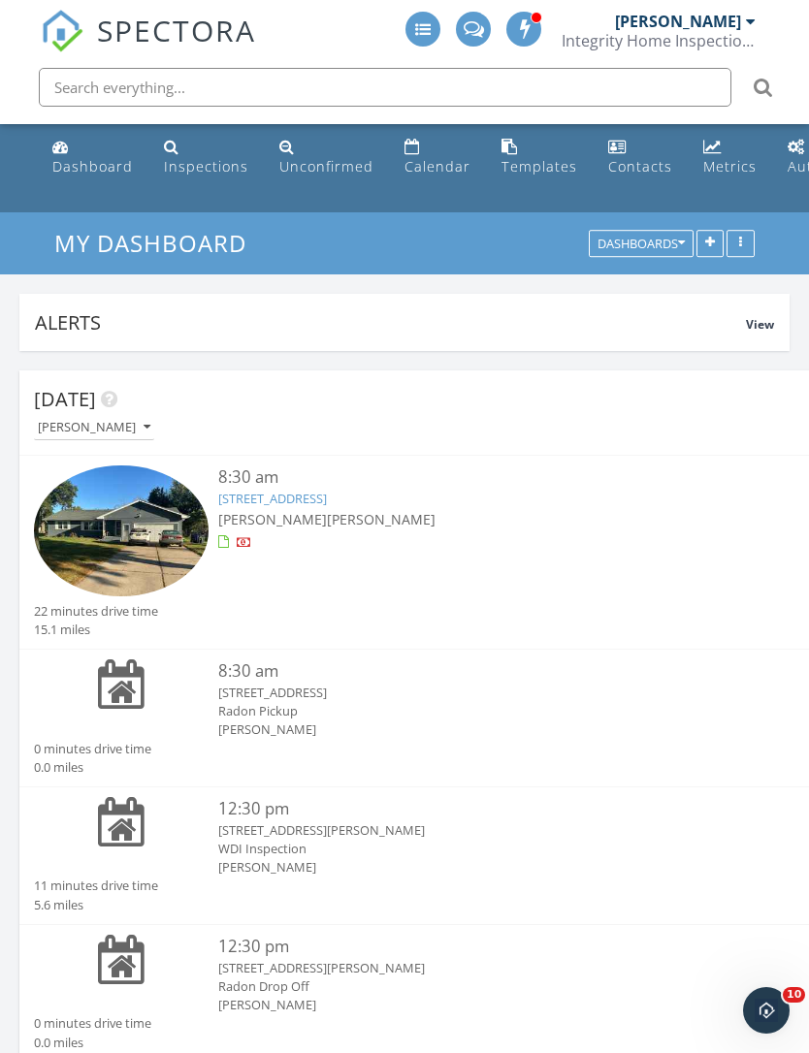
scroll to position [4190, 810]
